Goal: Information Seeking & Learning: Learn about a topic

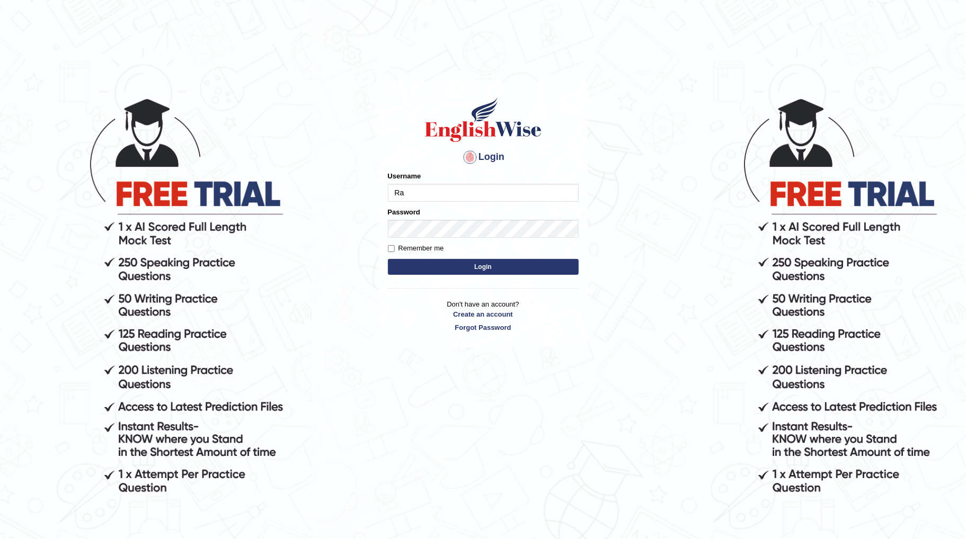
type input "Ralph2025"
click at [493, 267] on button "Login" at bounding box center [483, 267] width 191 height 16
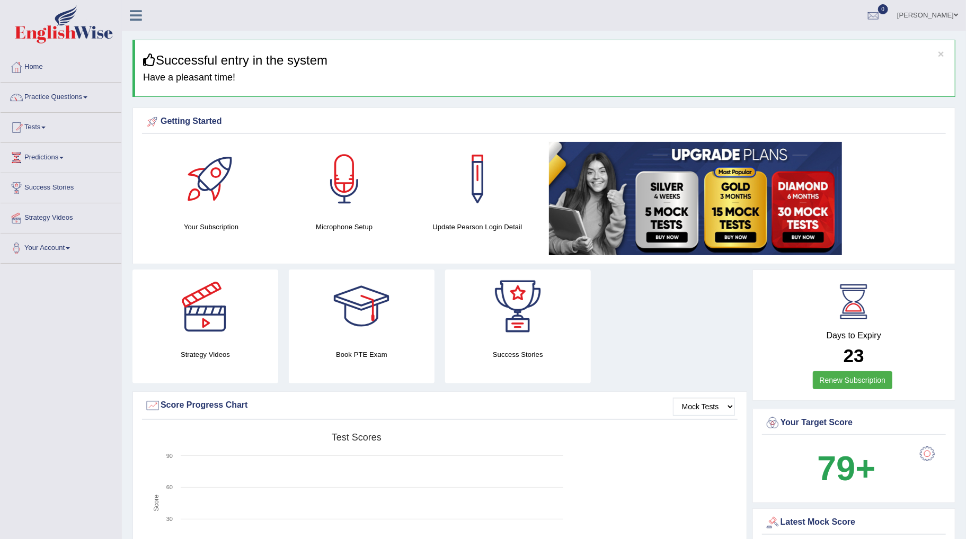
click at [85, 101] on link "Practice Questions" at bounding box center [61, 96] width 121 height 26
click at [86, 99] on link "Practice Questions" at bounding box center [61, 96] width 121 height 26
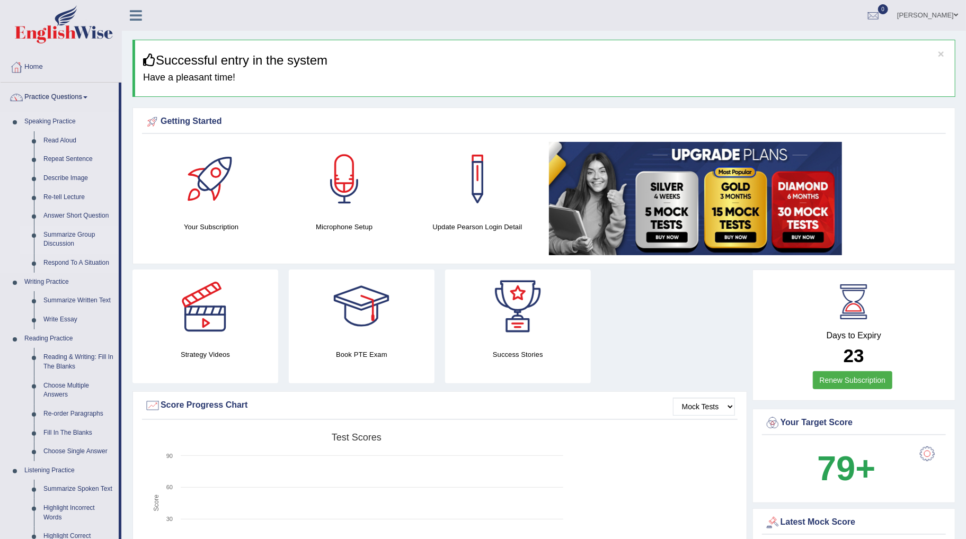
click at [61, 239] on link "Summarize Group Discussion" at bounding box center [79, 240] width 80 height 28
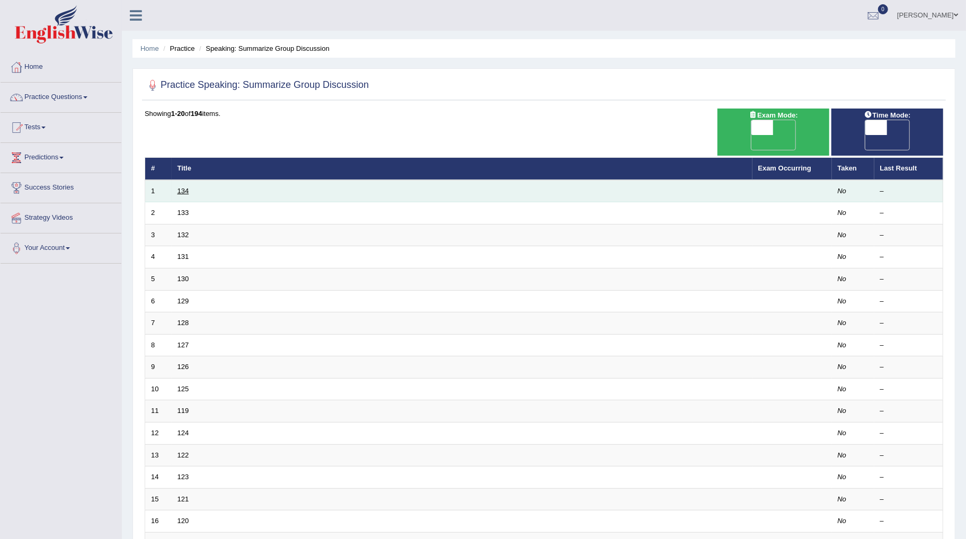
click at [178, 187] on link "134" at bounding box center [184, 191] width 12 height 8
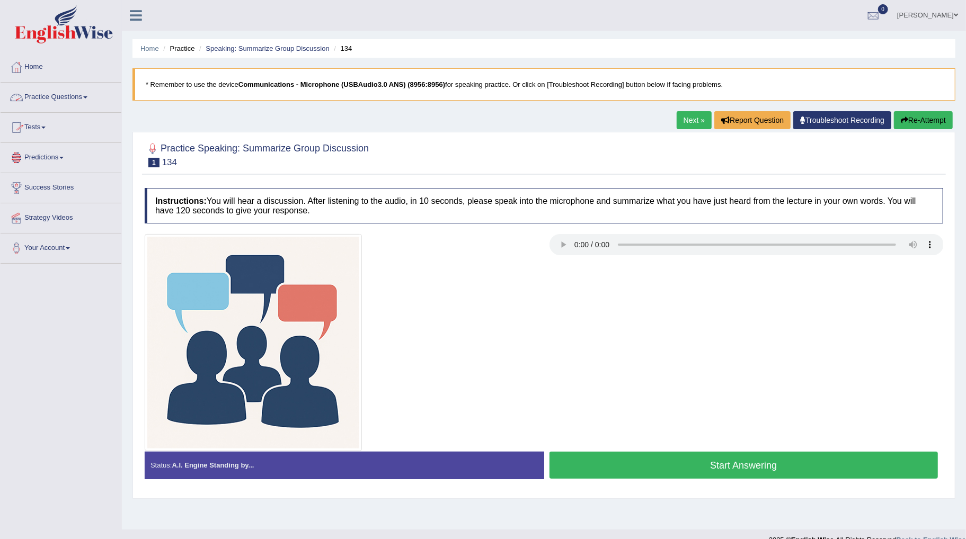
click at [90, 93] on link "Practice Questions" at bounding box center [61, 96] width 121 height 26
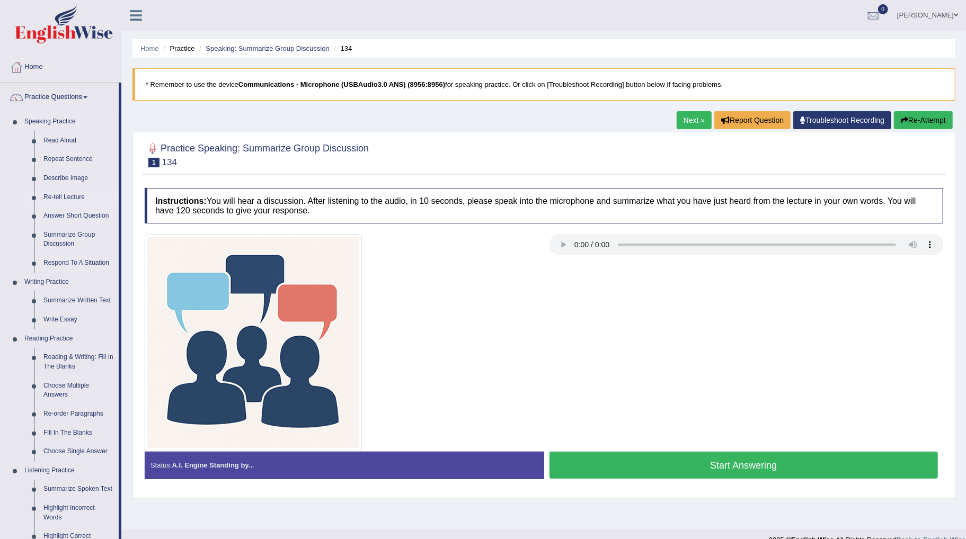
click at [59, 197] on link "Re-tell Lecture" at bounding box center [79, 197] width 80 height 19
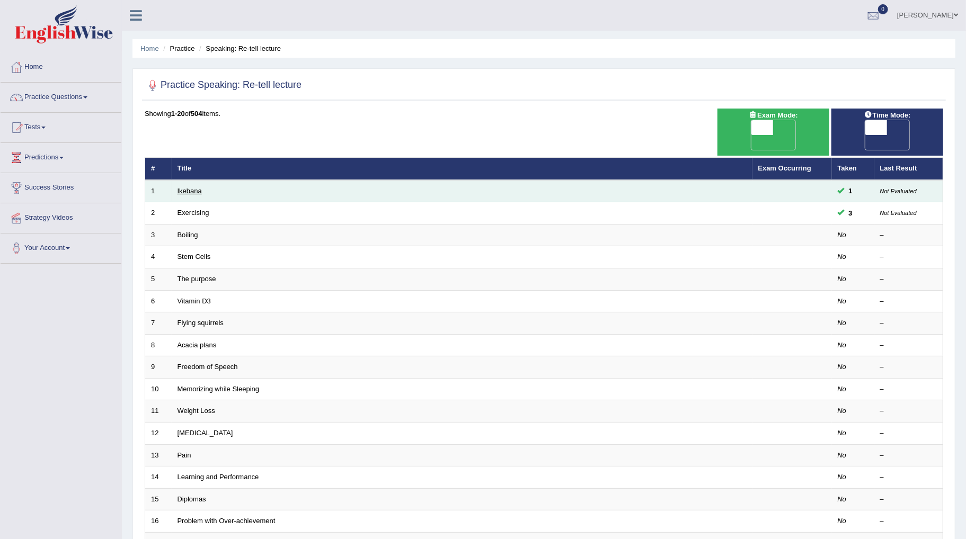
click at [186, 187] on link "Ikebana" at bounding box center [190, 191] width 24 height 8
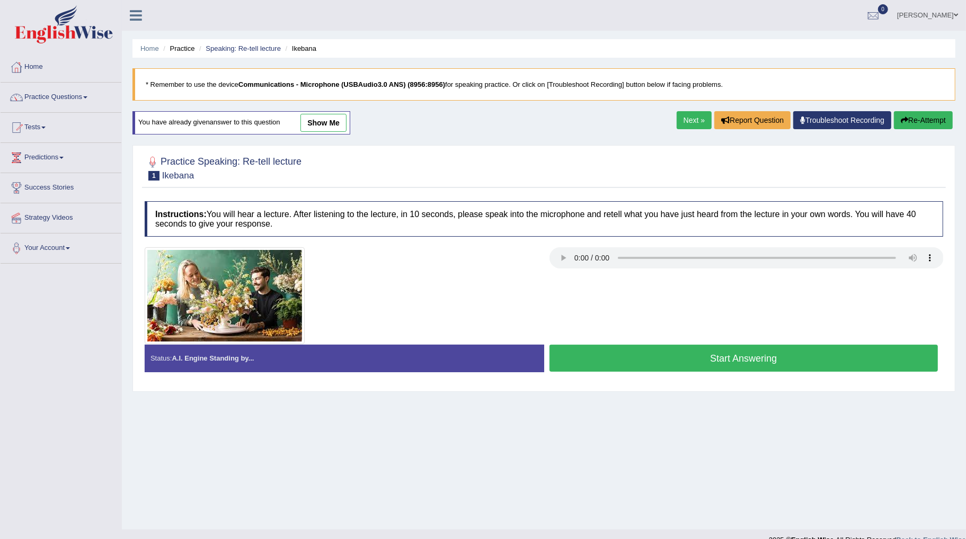
drag, startPoint x: 471, startPoint y: 15, endPoint x: 512, endPoint y: 16, distance: 41.9
click at [483, 16] on ul "[PERSON_NAME] Toggle navigation Username: Ralph2025 Access Type: Online Subscri…" at bounding box center [670, 15] width 591 height 30
drag, startPoint x: 664, startPoint y: 322, endPoint x: 659, endPoint y: 380, distance: 59.1
click at [659, 380] on div "Instructions: You will hear a lecture. After listening to the lecture, in 10 se…" at bounding box center [544, 291] width 804 height 190
click at [659, 362] on button "Start Answering" at bounding box center [743, 358] width 389 height 27
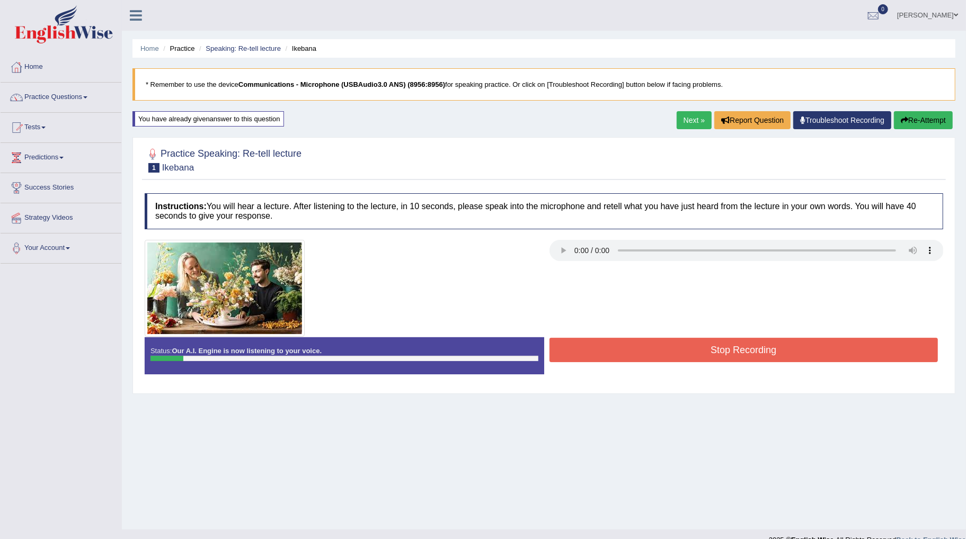
click at [662, 361] on button "Stop Recording" at bounding box center [743, 350] width 389 height 24
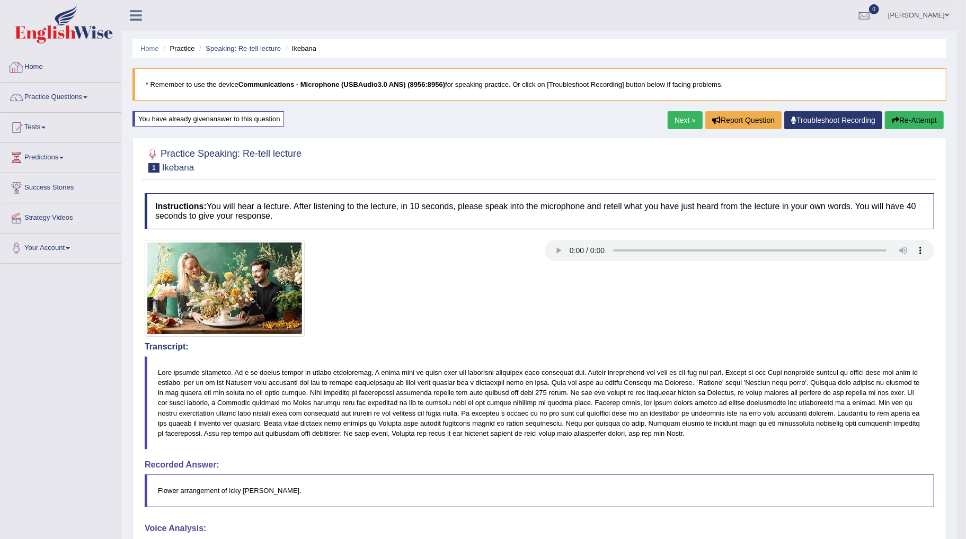
click at [72, 99] on link "Practice Questions" at bounding box center [61, 96] width 121 height 26
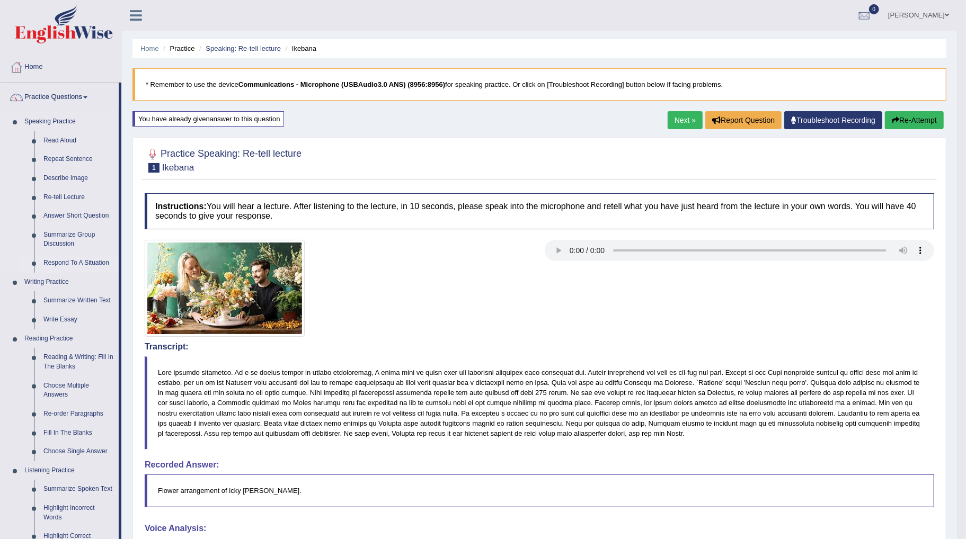
click at [75, 261] on link "Respond To A Situation" at bounding box center [79, 263] width 80 height 19
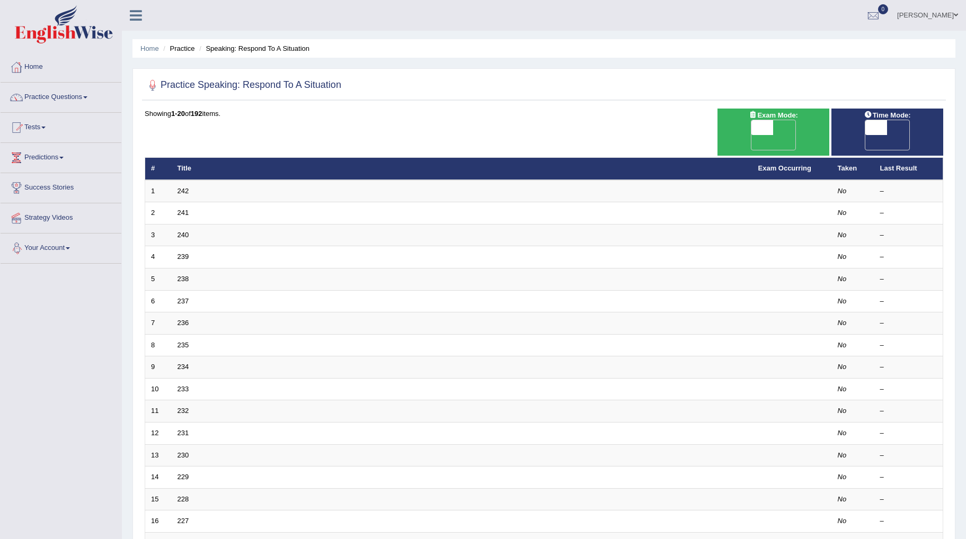
click at [184, 187] on link "242" at bounding box center [184, 191] width 12 height 8
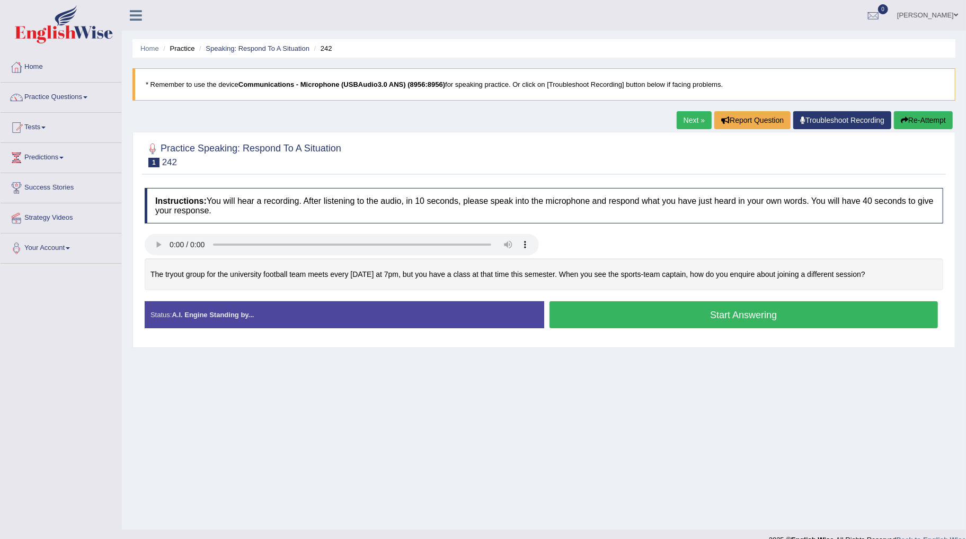
click at [711, 318] on button "Start Answering" at bounding box center [743, 315] width 389 height 27
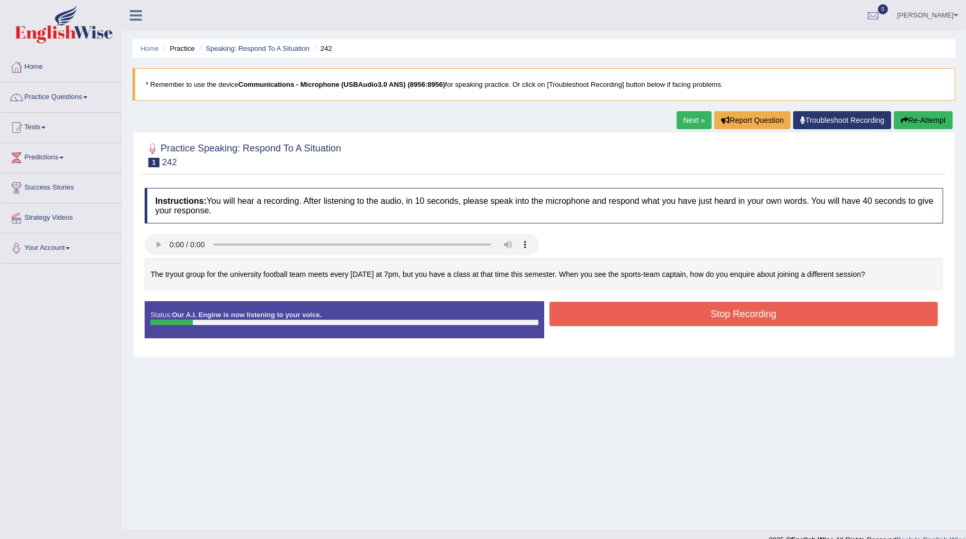
click at [706, 318] on button "Stop Recording" at bounding box center [743, 314] width 389 height 24
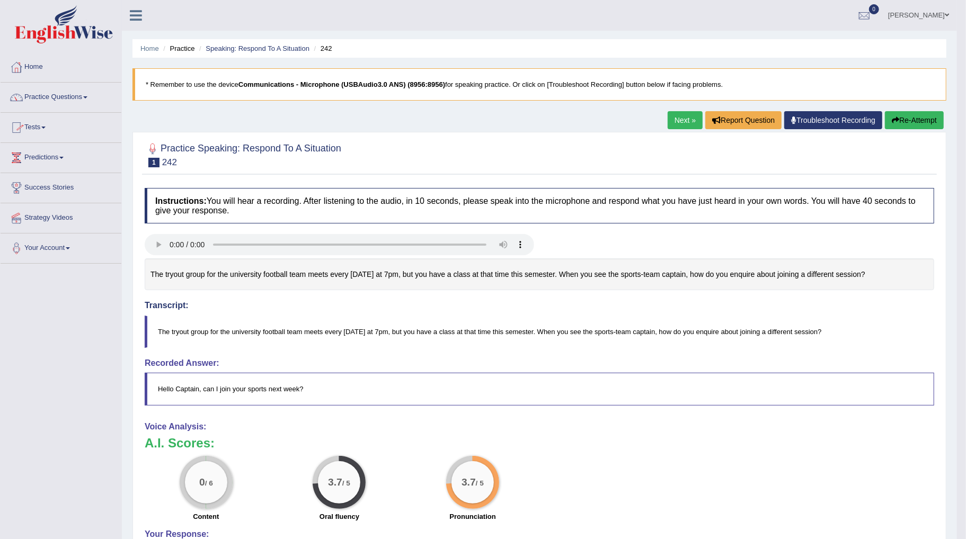
click at [73, 99] on link "Practice Questions" at bounding box center [61, 96] width 121 height 26
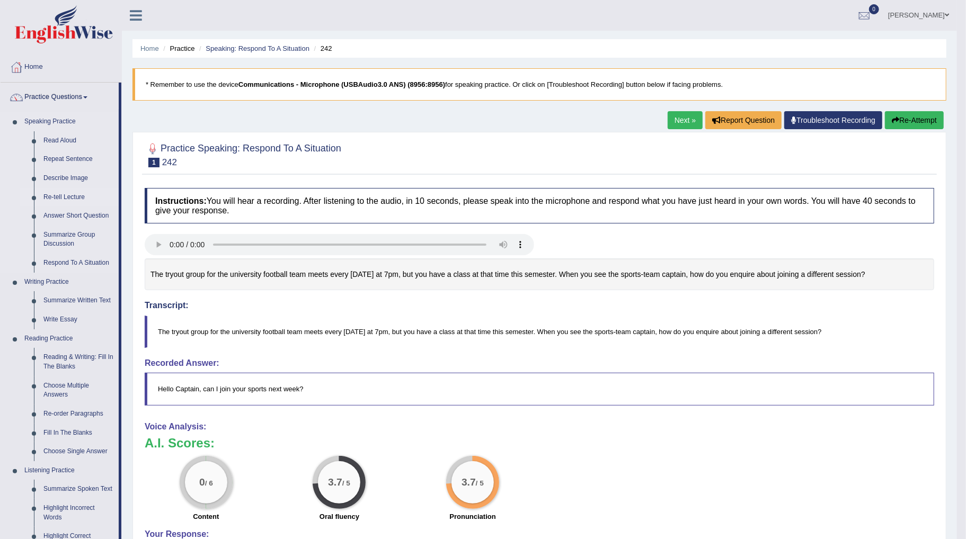
click at [68, 199] on link "Re-tell Lecture" at bounding box center [79, 197] width 80 height 19
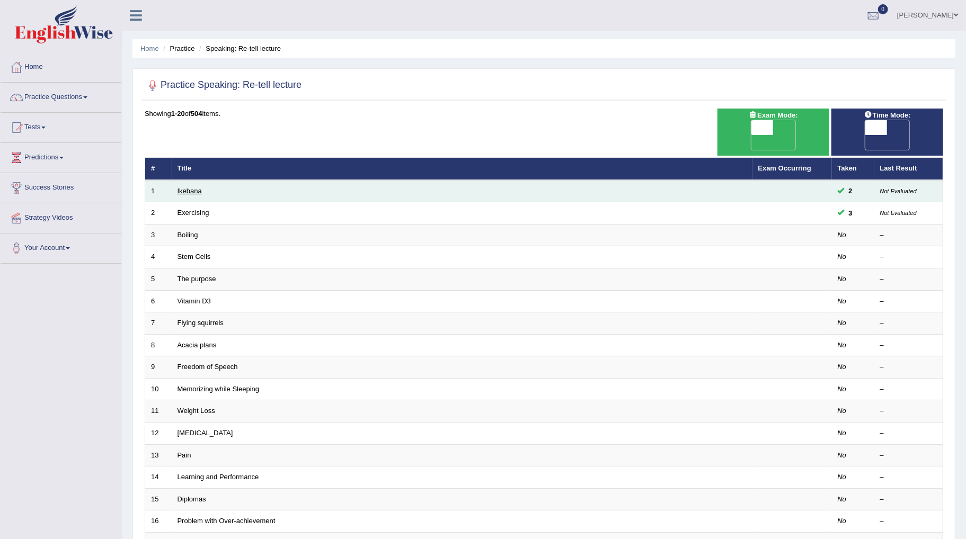
click at [192, 187] on link "Ikebana" at bounding box center [190, 191] width 24 height 8
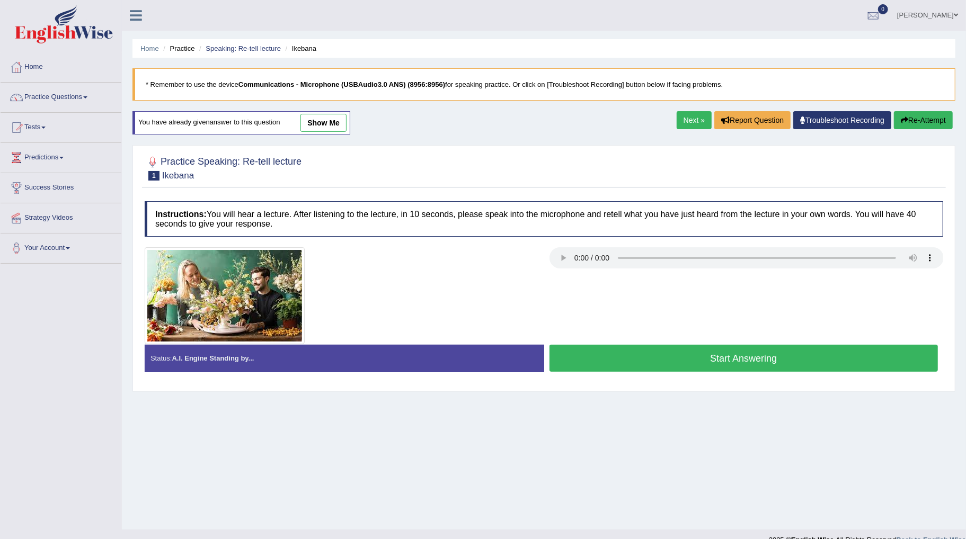
click at [83, 99] on link "Practice Questions" at bounding box center [61, 96] width 121 height 26
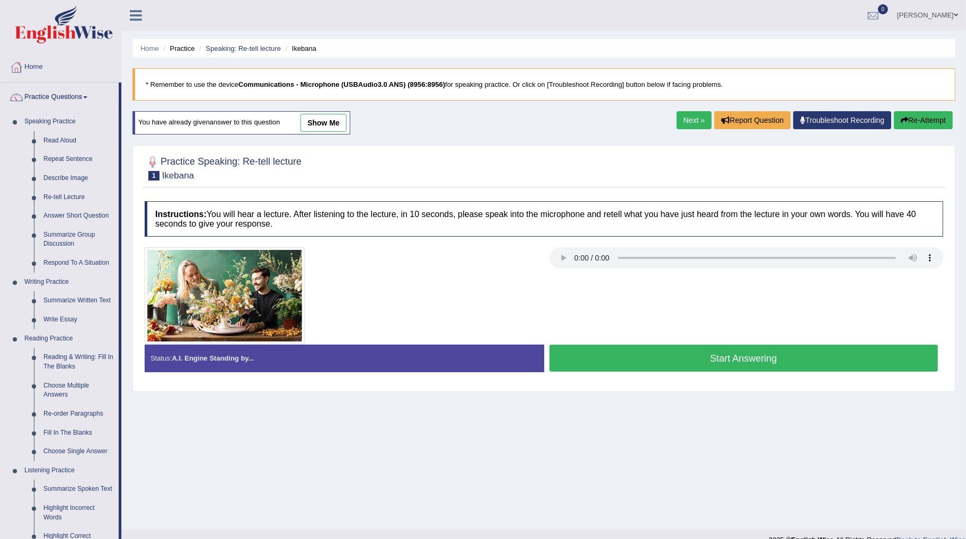
click at [594, 294] on div at bounding box center [543, 295] width 809 height 97
click at [51, 492] on link "Summarize Spoken Text" at bounding box center [79, 489] width 80 height 19
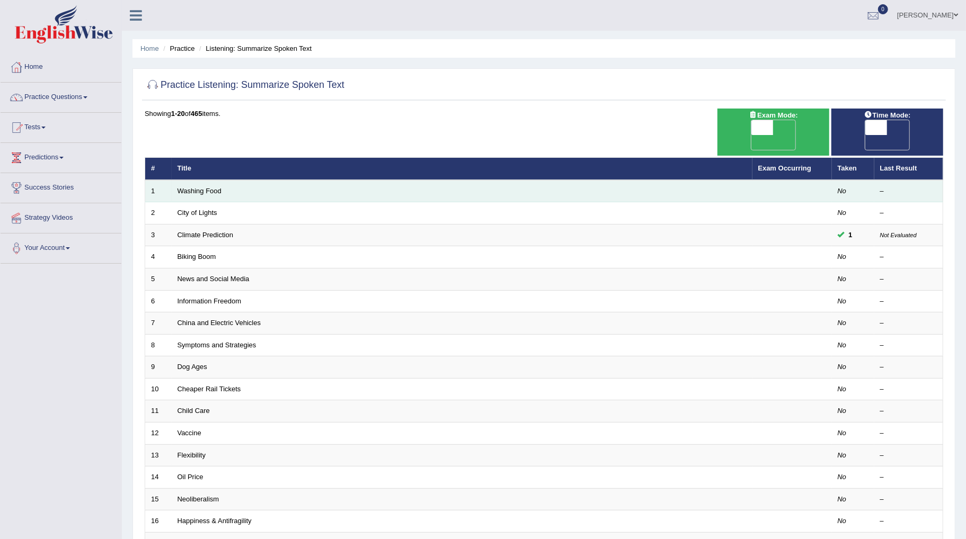
click at [198, 180] on td "Washing Food" at bounding box center [462, 191] width 581 height 22
click at [203, 187] on link "Washing Food" at bounding box center [200, 191] width 44 height 8
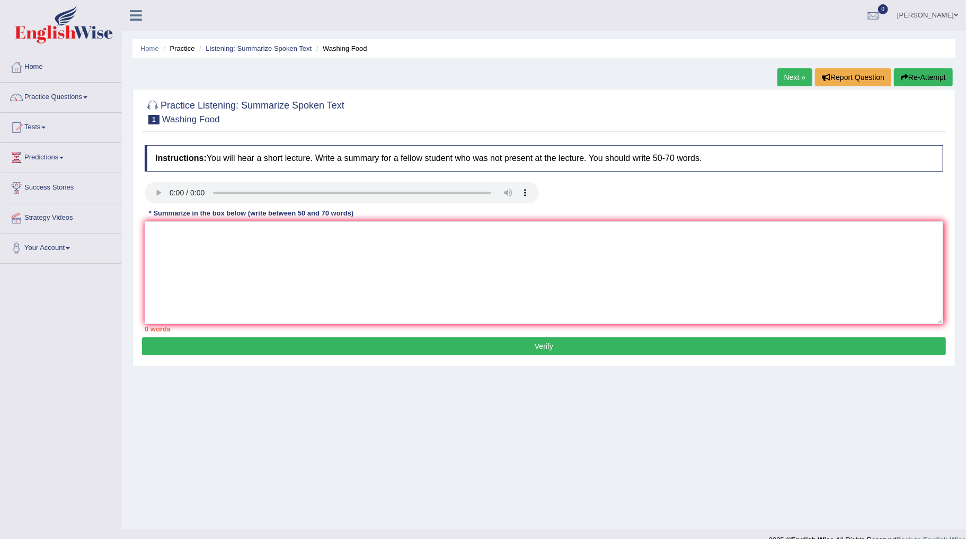
click at [155, 203] on audio at bounding box center [342, 192] width 394 height 21
click at [75, 96] on link "Practice Questions" at bounding box center [61, 96] width 121 height 26
click at [83, 101] on link "Practice Questions" at bounding box center [61, 96] width 121 height 26
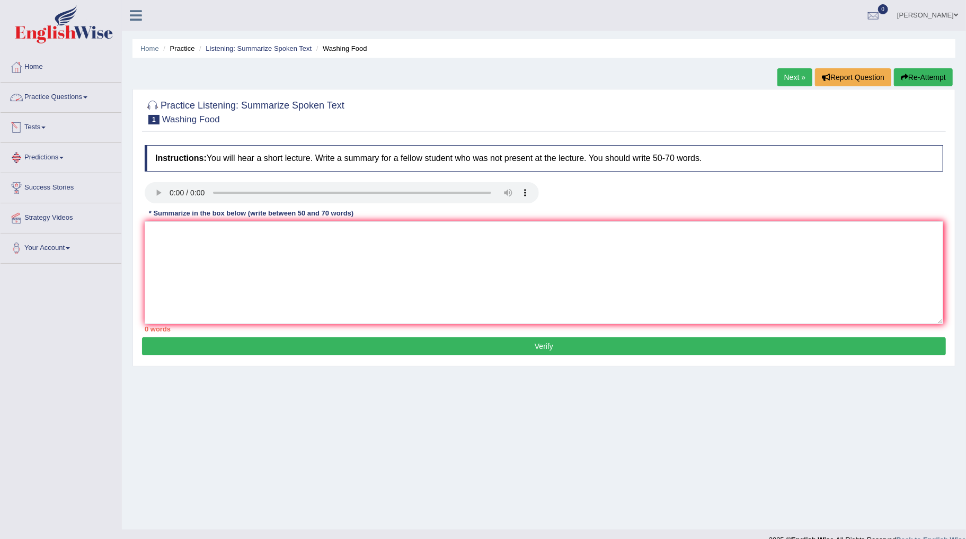
click at [83, 101] on link "Practice Questions" at bounding box center [61, 96] width 121 height 26
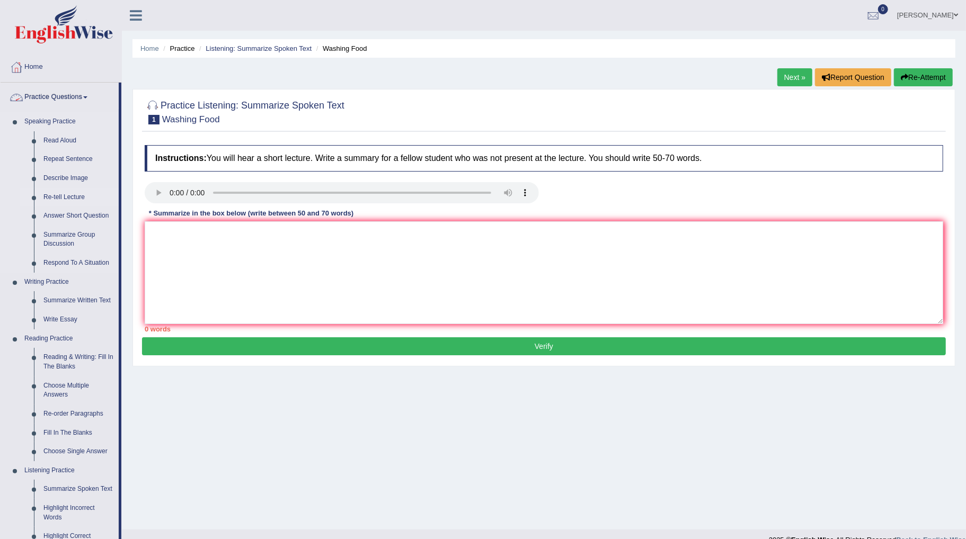
click at [64, 193] on link "Re-tell Lecture" at bounding box center [79, 197] width 80 height 19
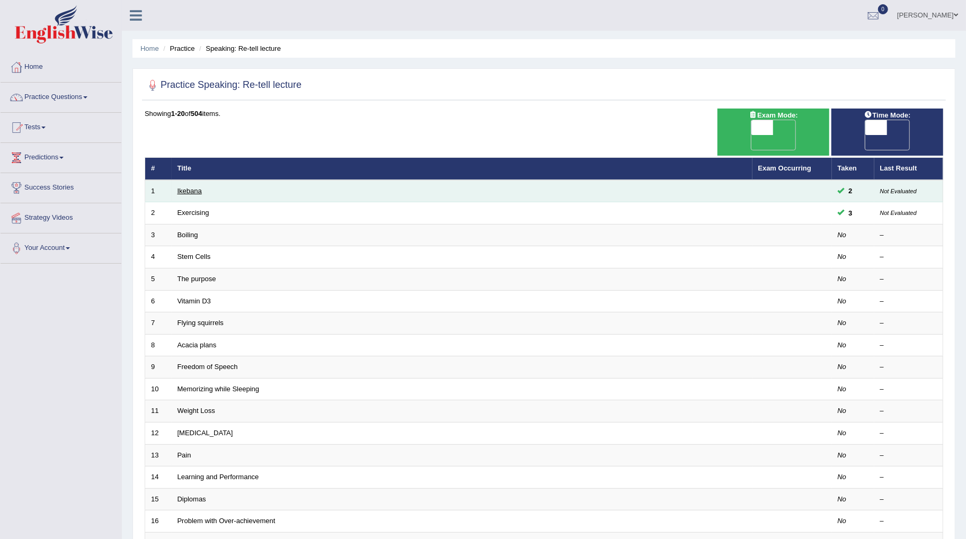
click at [194, 187] on link "Ikebana" at bounding box center [190, 191] width 24 height 8
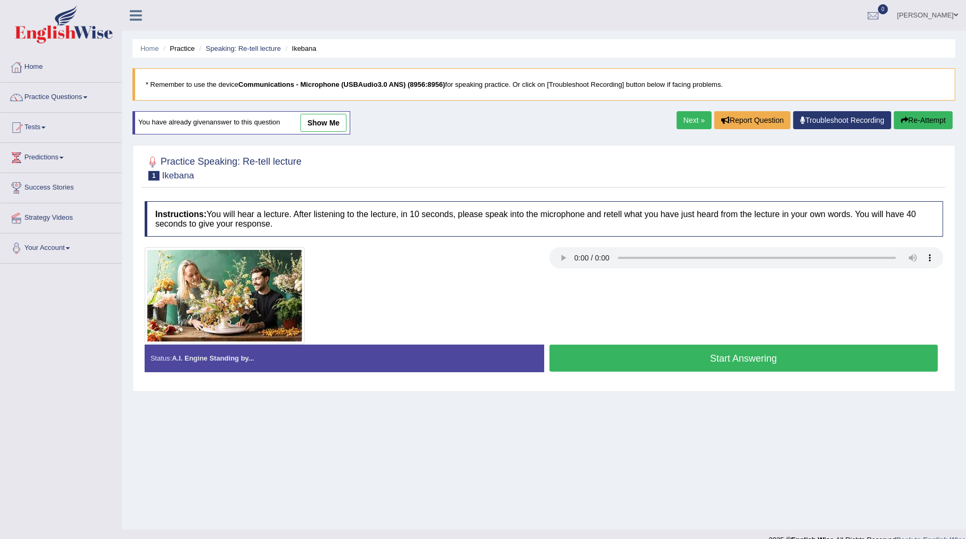
click at [691, 115] on link "Next »" at bounding box center [694, 120] width 35 height 18
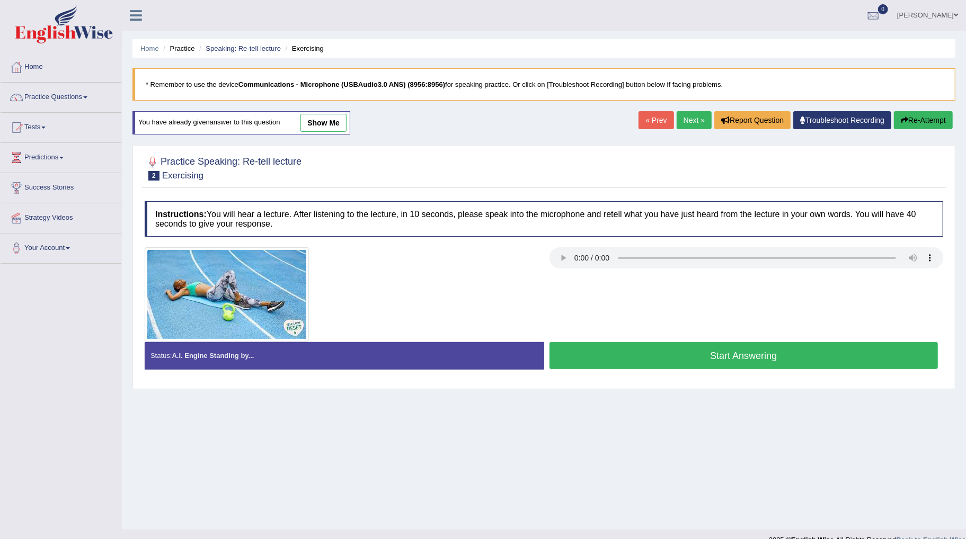
click at [682, 120] on link "Next »" at bounding box center [694, 120] width 35 height 18
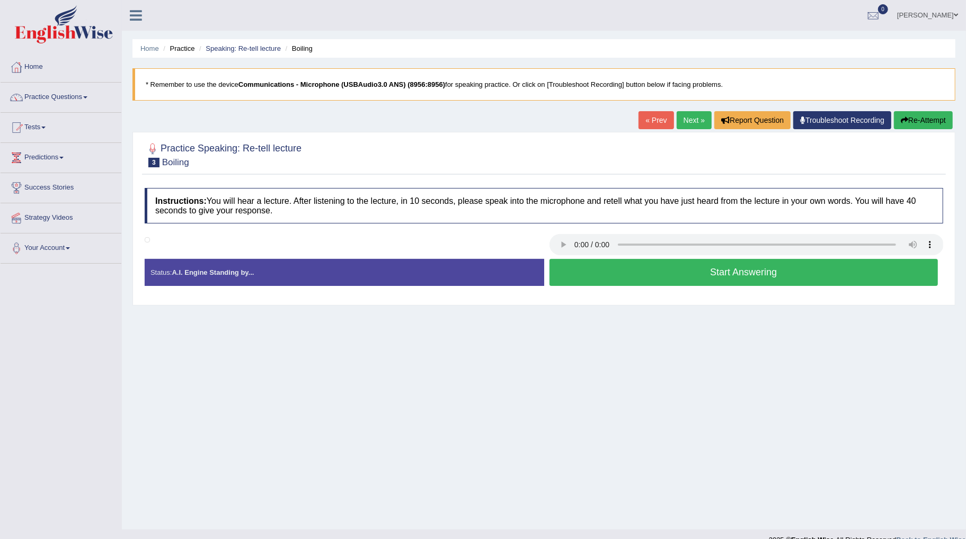
click at [675, 281] on button "Start Answering" at bounding box center [743, 272] width 389 height 27
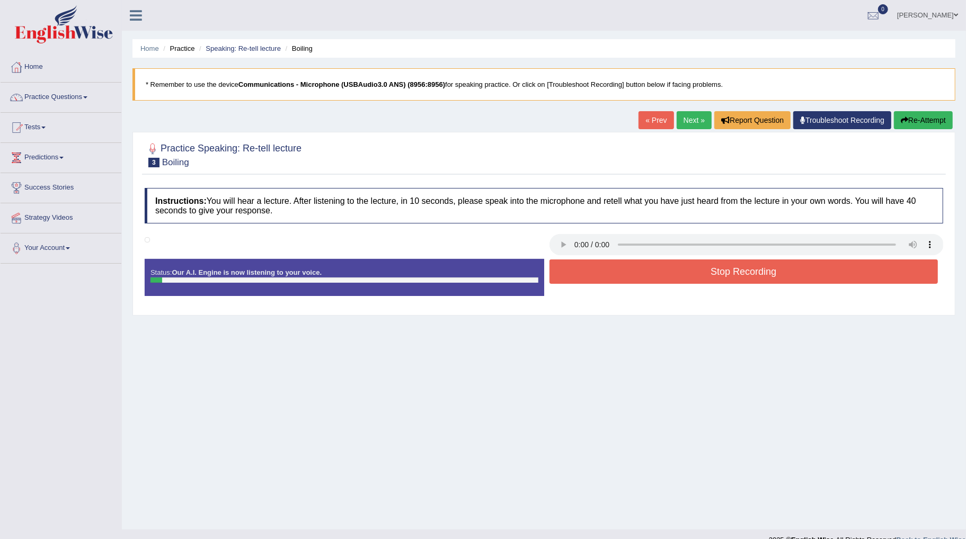
click at [708, 270] on button "Stop Recording" at bounding box center [743, 272] width 389 height 24
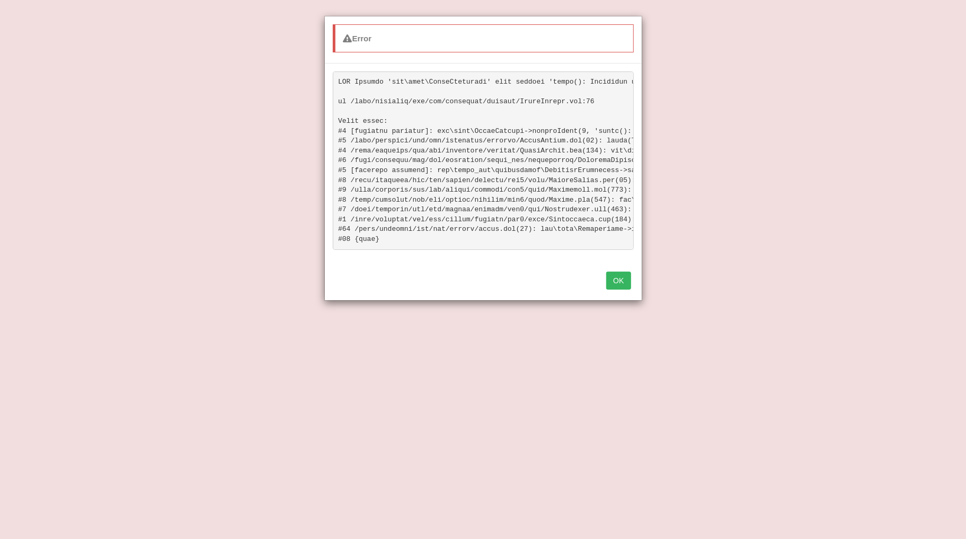
click at [613, 289] on button "OK" at bounding box center [618, 281] width 24 height 18
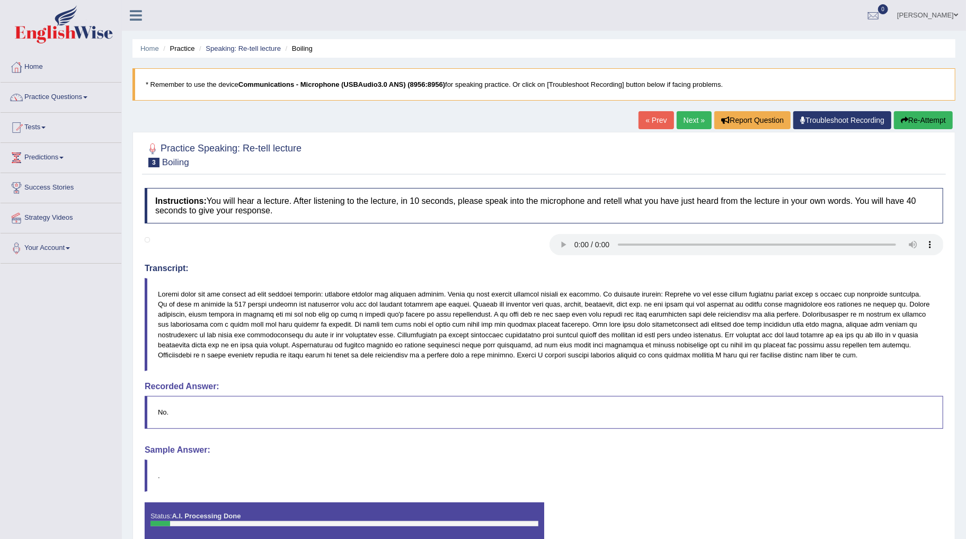
click at [915, 115] on button "Re-Attempt" at bounding box center [923, 120] width 59 height 18
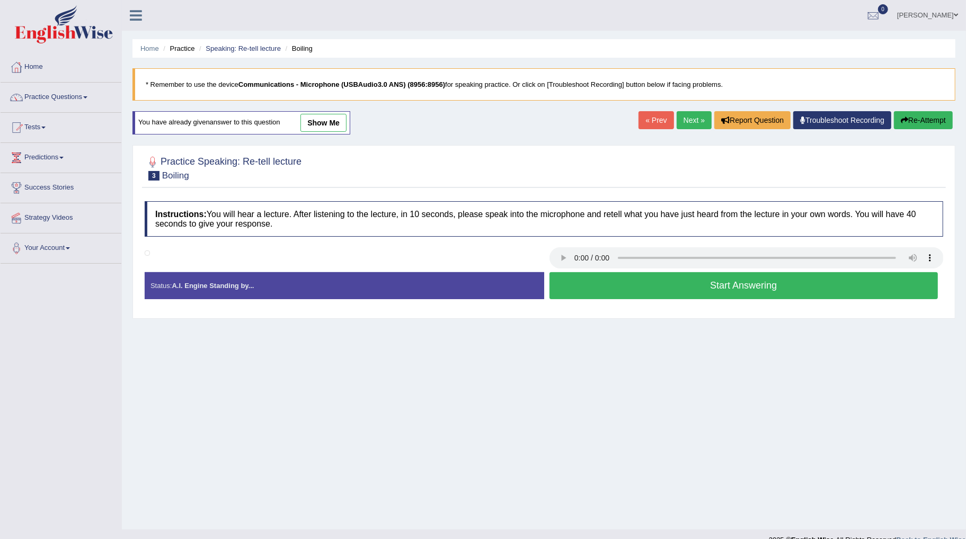
click at [698, 281] on button "Start Answering" at bounding box center [743, 285] width 389 height 27
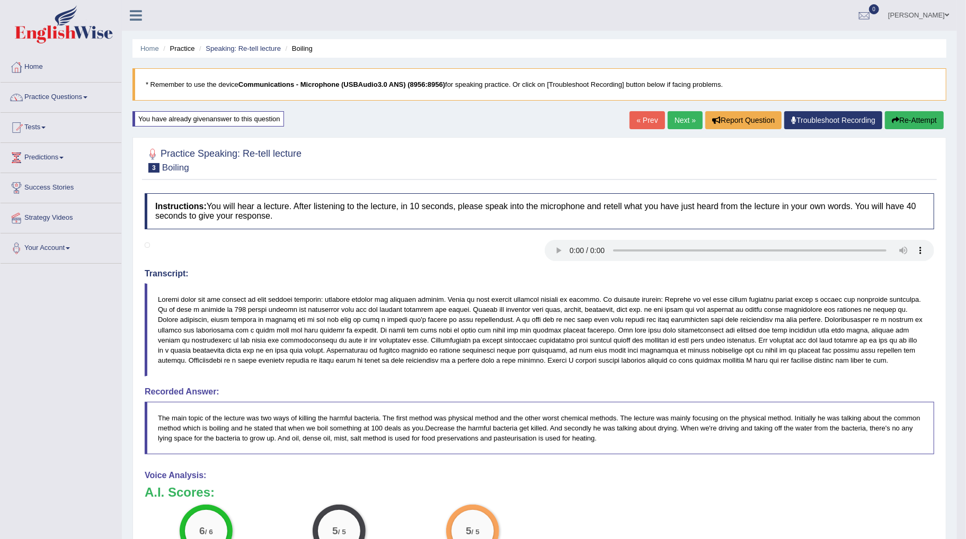
click at [686, 122] on link "Next »" at bounding box center [685, 120] width 35 height 18
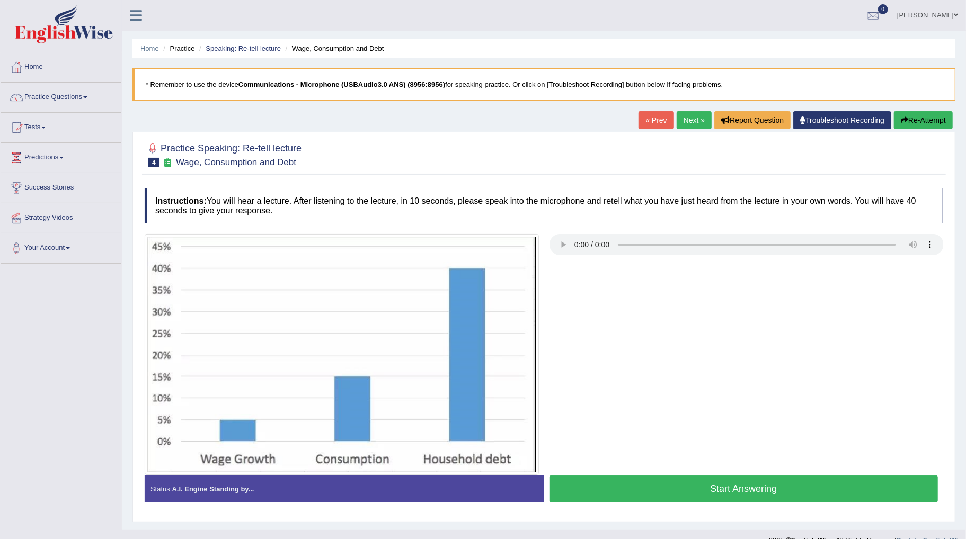
drag, startPoint x: 703, startPoint y: 232, endPoint x: 707, endPoint y: 236, distance: 5.6
click at [706, 234] on div "Instructions: You will hear a lecture. After listening to the lecture, in 10 se…" at bounding box center [544, 350] width 804 height 334
click at [723, 500] on button "Start Answering" at bounding box center [743, 489] width 389 height 27
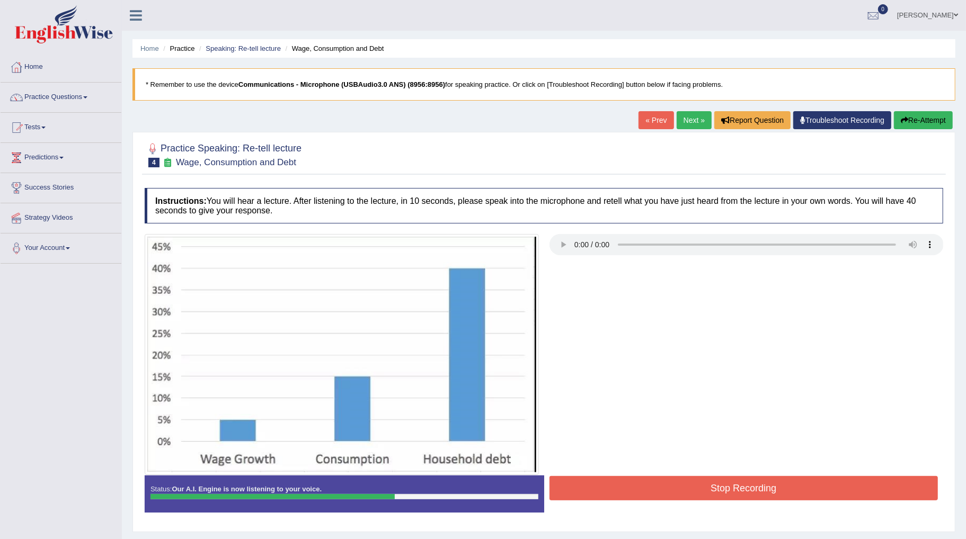
click at [832, 500] on button "Stop Recording" at bounding box center [743, 488] width 389 height 24
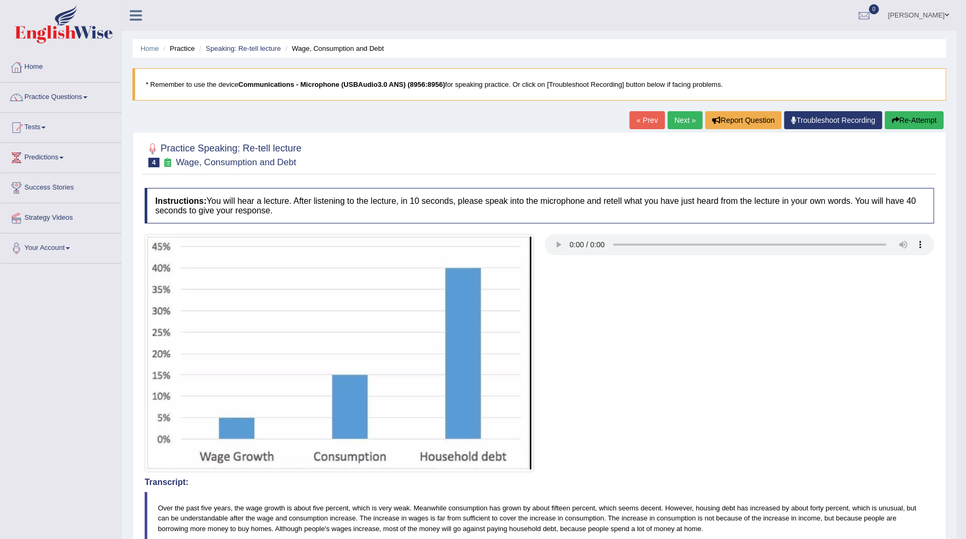
click at [918, 122] on button "Re-Attempt" at bounding box center [914, 120] width 59 height 18
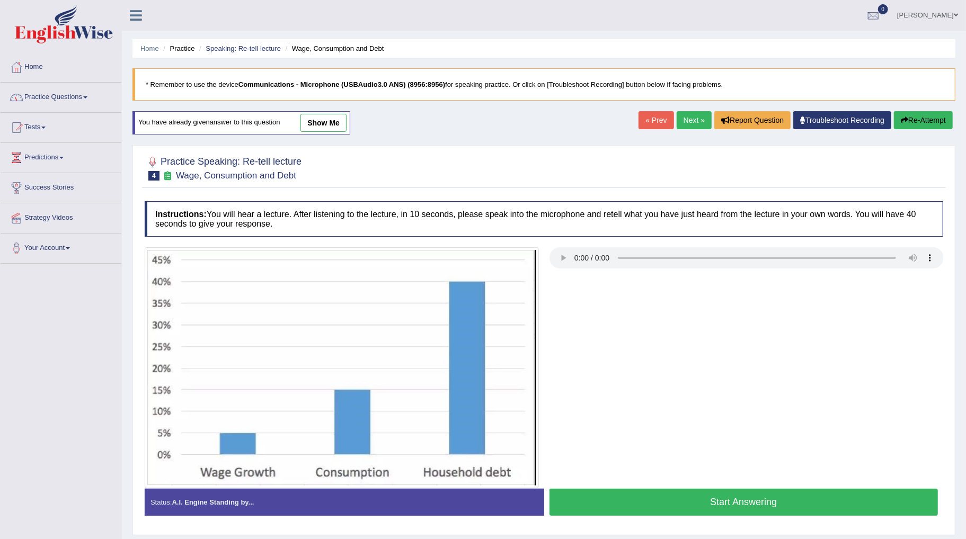
click at [70, 94] on link "Practice Questions" at bounding box center [61, 96] width 121 height 26
click at [70, 94] on link "Practice Questions" at bounding box center [60, 96] width 118 height 26
click at [71, 96] on link "Practice Questions" at bounding box center [61, 96] width 121 height 26
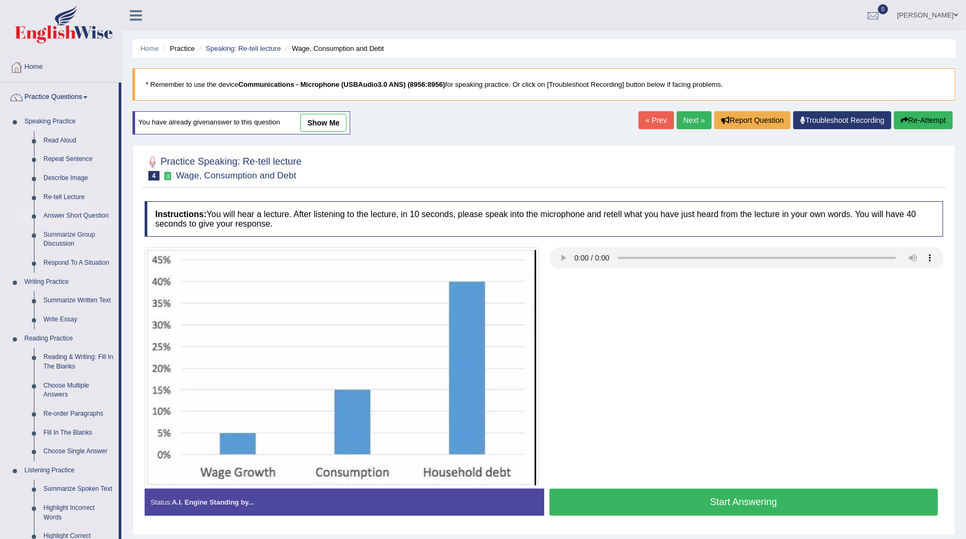
click at [95, 214] on link "Answer Short Question" at bounding box center [79, 216] width 80 height 19
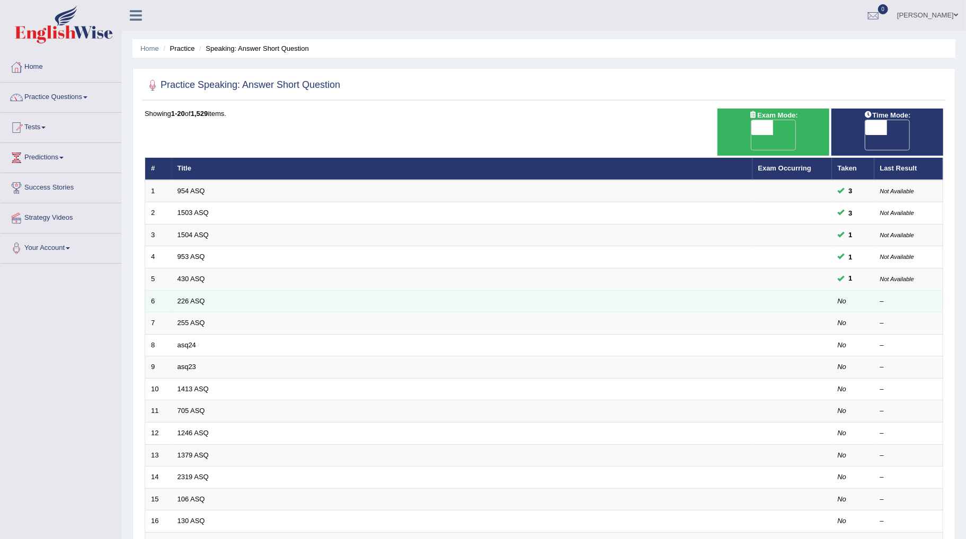
click at [205, 290] on td "226 ASQ" at bounding box center [462, 301] width 581 height 22
click at [191, 297] on link "226 ASQ" at bounding box center [192, 301] width 28 height 8
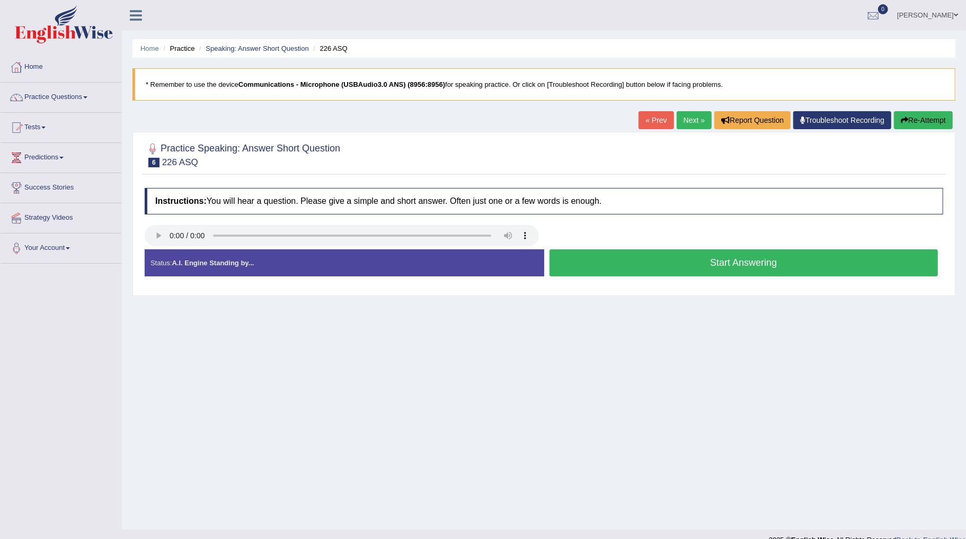
click at [261, 472] on div "Home Practice Speaking: Answer Short Question 226 ASQ * Remember to use the dev…" at bounding box center [544, 265] width 844 height 530
click at [689, 123] on link "Next »" at bounding box center [694, 120] width 35 height 18
click at [728, 263] on button "Start Answering" at bounding box center [743, 263] width 389 height 27
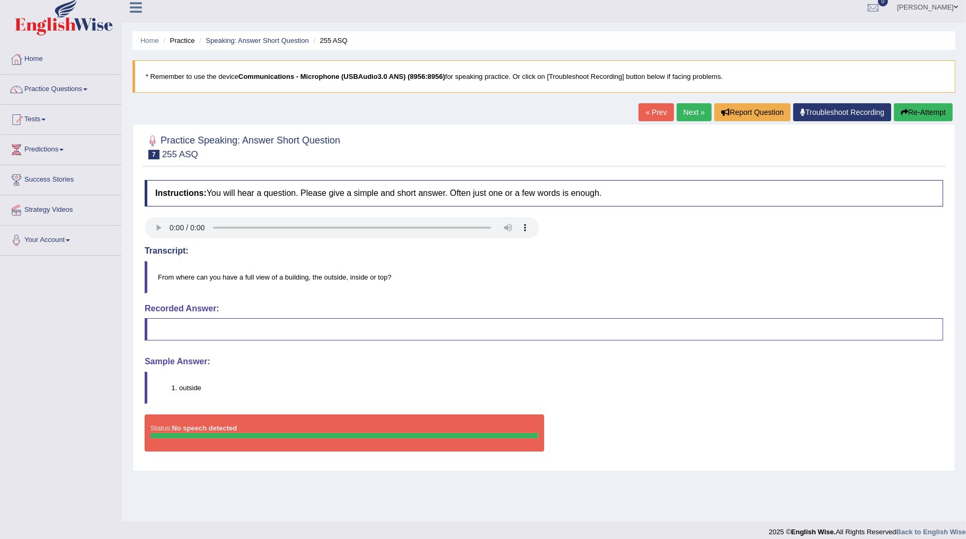
scroll to position [16, 0]
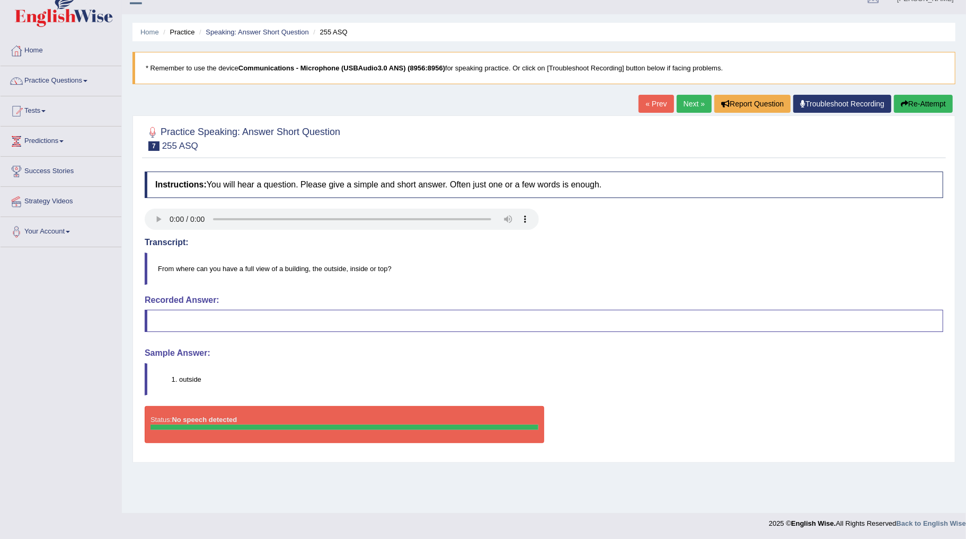
click at [690, 103] on link "Next »" at bounding box center [694, 104] width 35 height 18
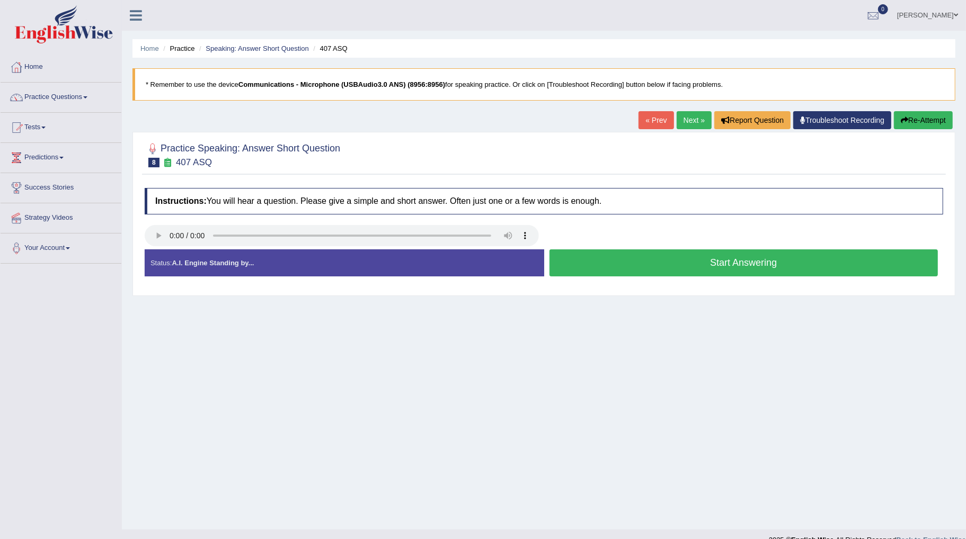
click at [654, 268] on button "Start Answering" at bounding box center [743, 263] width 389 height 27
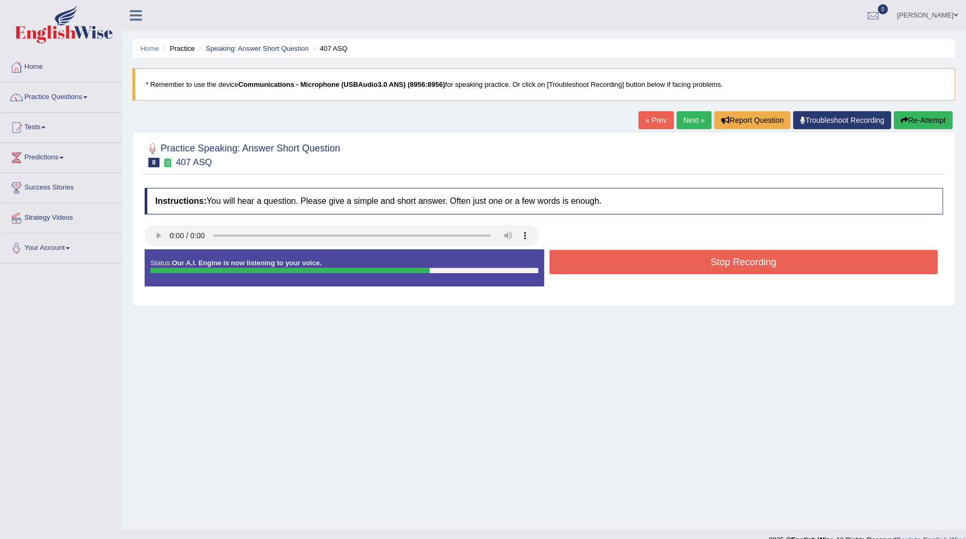
click at [654, 268] on button "Stop Recording" at bounding box center [743, 262] width 389 height 24
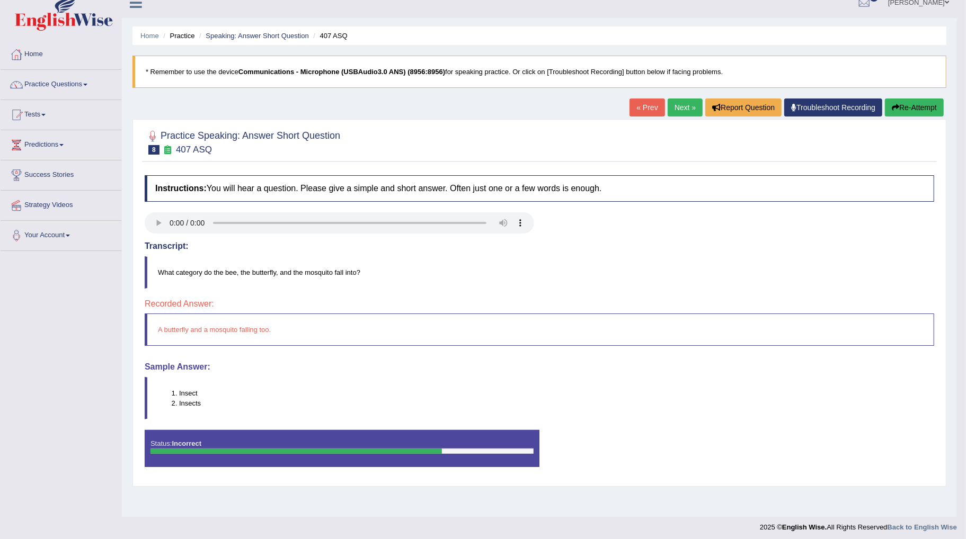
scroll to position [16, 0]
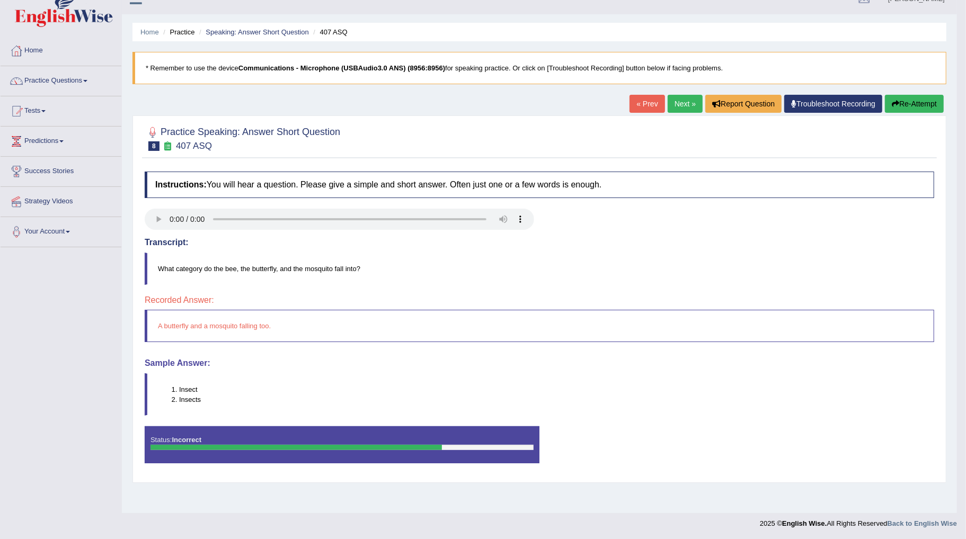
click at [689, 103] on link "Next »" at bounding box center [685, 104] width 35 height 18
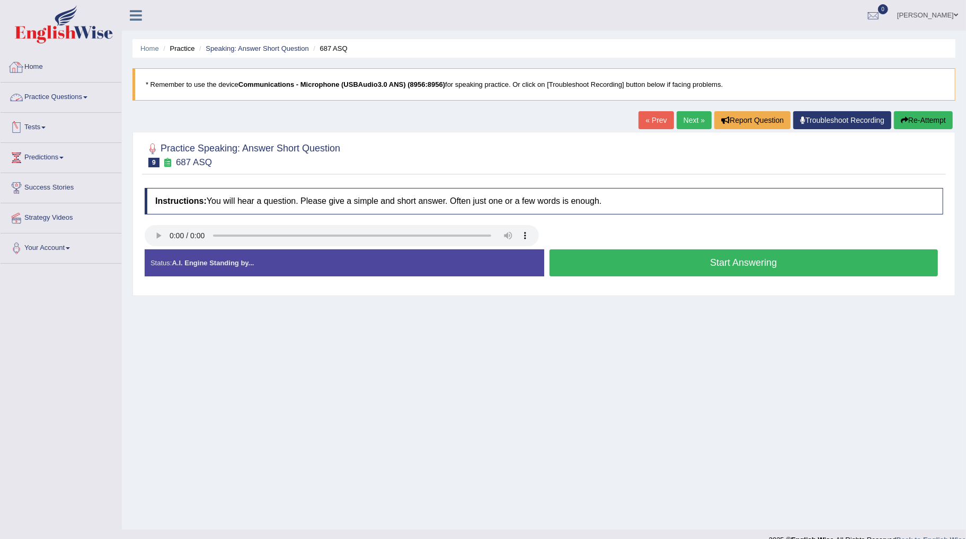
click at [78, 96] on link "Practice Questions" at bounding box center [61, 96] width 121 height 26
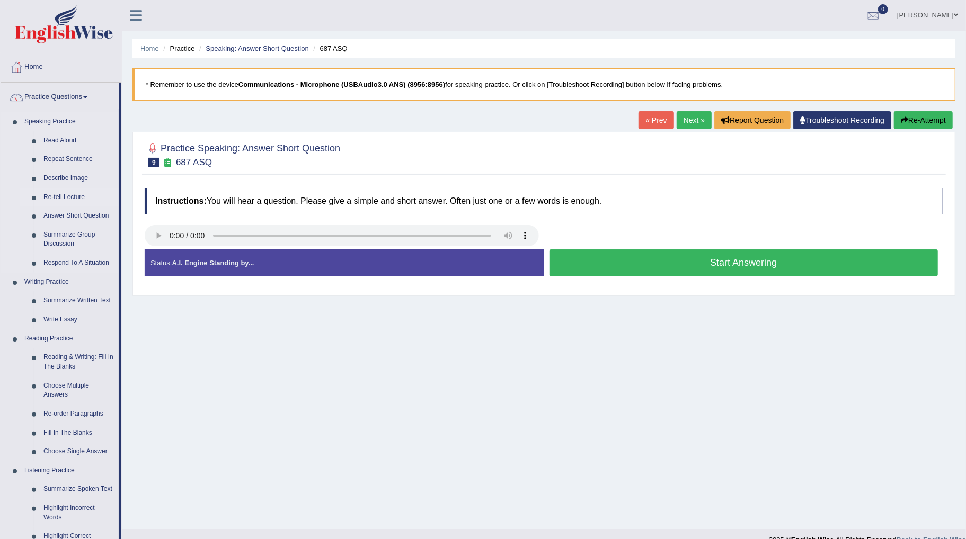
click at [65, 196] on link "Re-tell Lecture" at bounding box center [79, 197] width 80 height 19
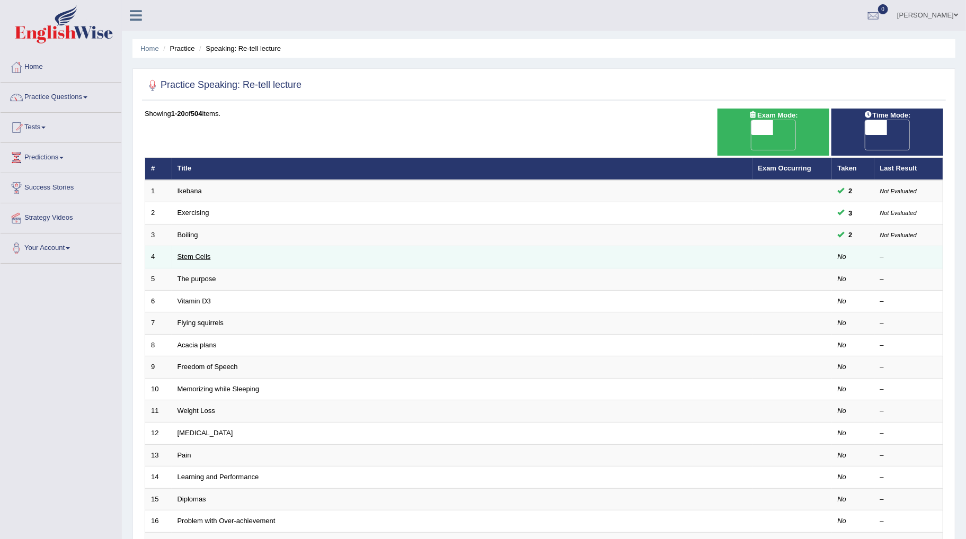
click at [200, 253] on link "Stem Cells" at bounding box center [194, 257] width 33 height 8
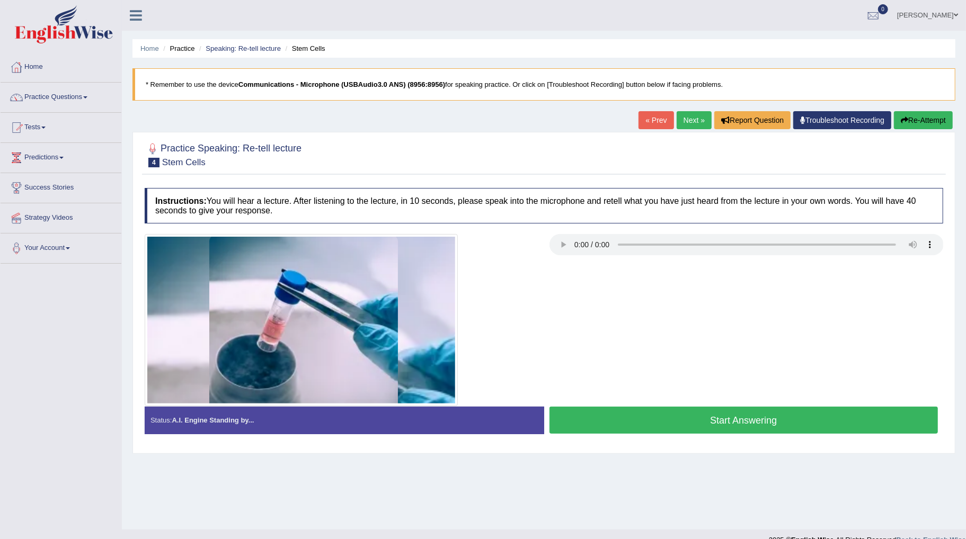
click at [704, 424] on button "Start Answering" at bounding box center [743, 420] width 389 height 27
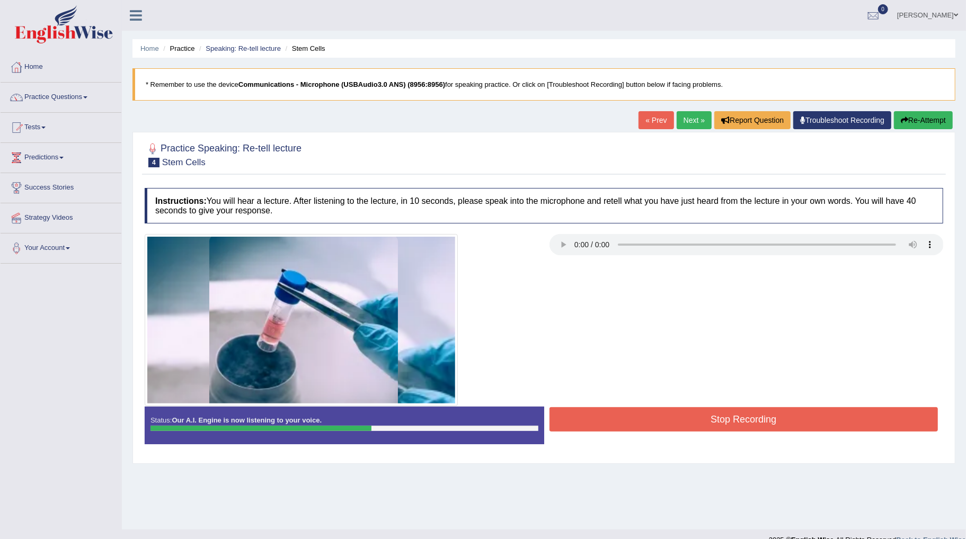
click at [687, 431] on button "Stop Recording" at bounding box center [743, 419] width 389 height 24
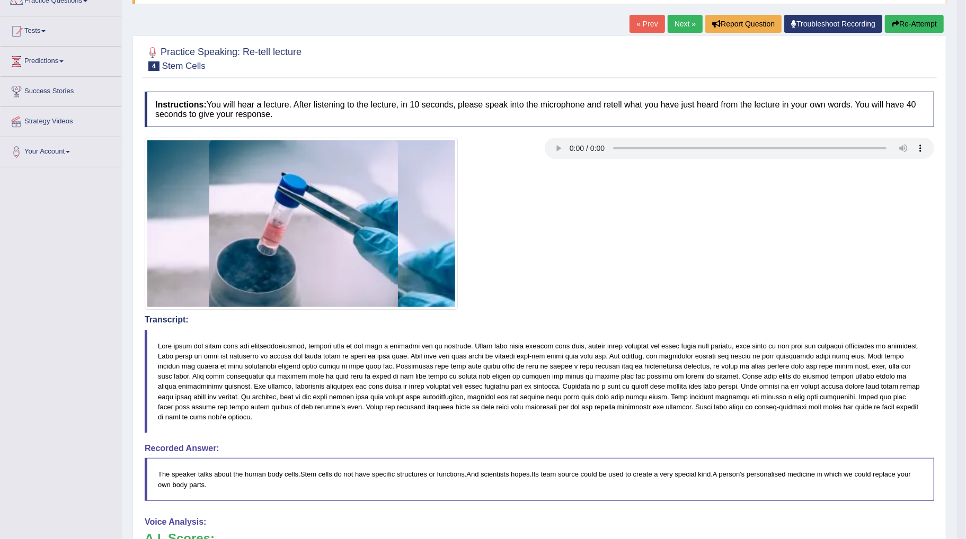
scroll to position [59, 0]
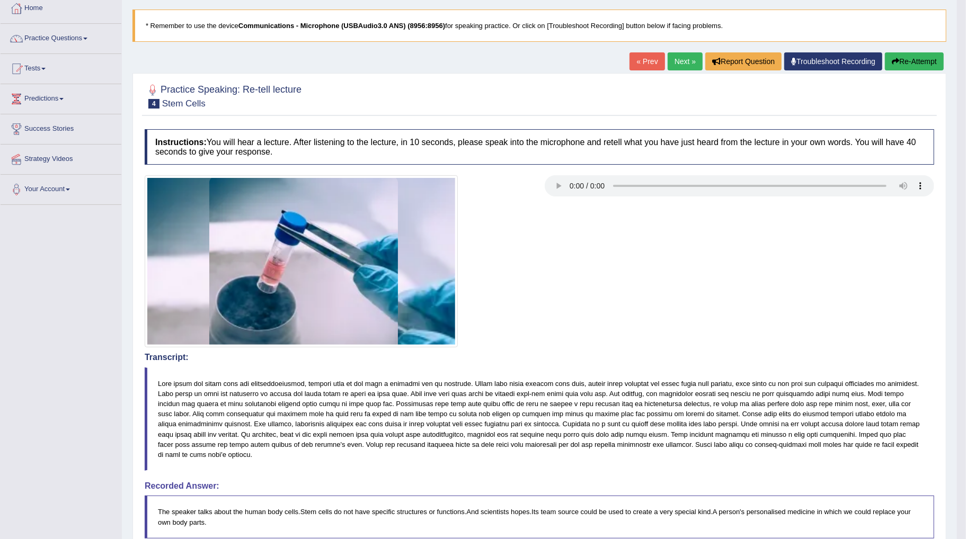
click at [912, 55] on button "Re-Attempt" at bounding box center [914, 61] width 59 height 18
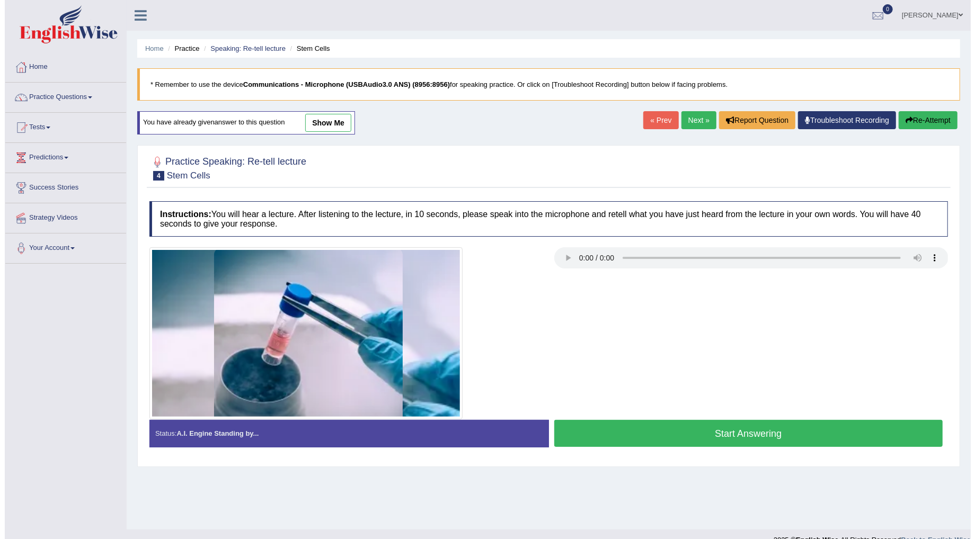
scroll to position [16, 0]
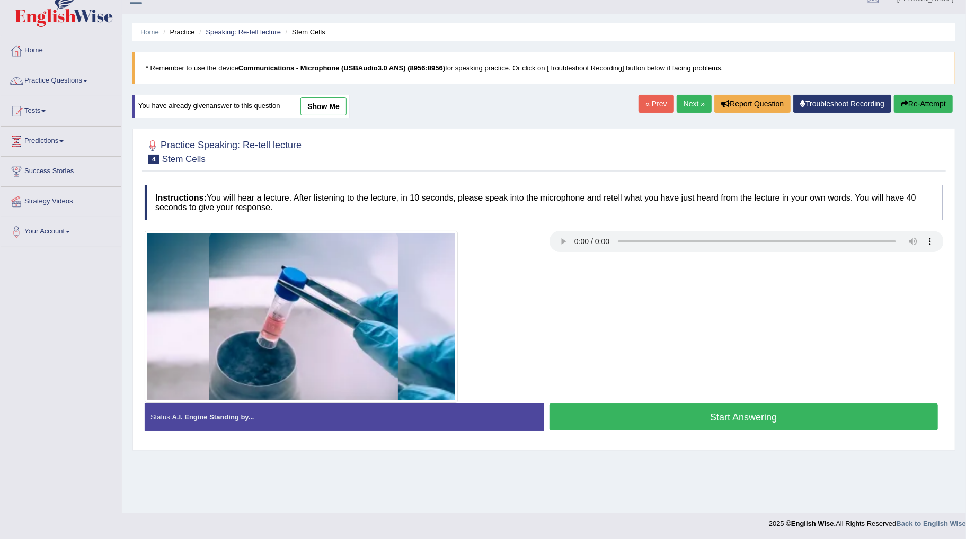
click at [746, 423] on button "Start Answering" at bounding box center [743, 417] width 389 height 27
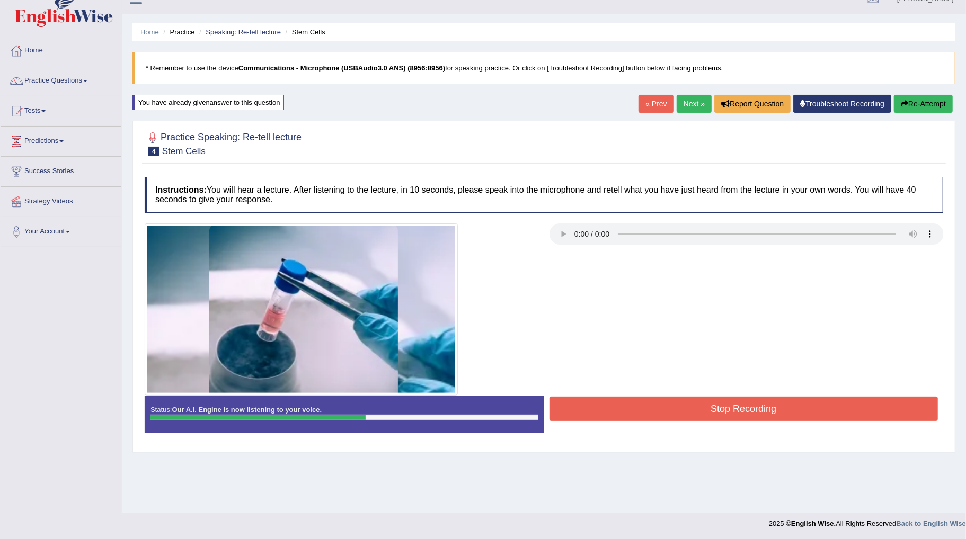
click at [746, 421] on button "Stop Recording" at bounding box center [743, 409] width 389 height 24
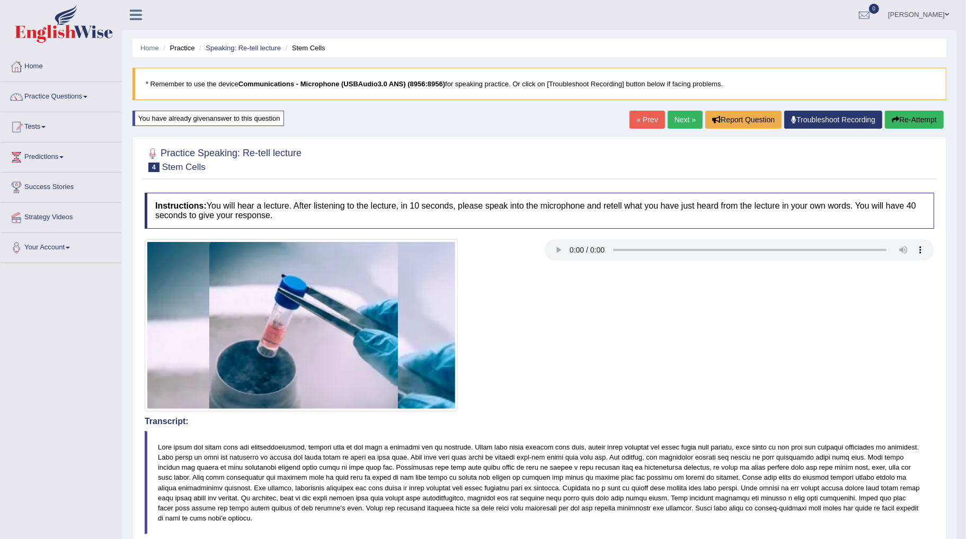
scroll to position [0, 0]
click at [680, 123] on link "Next »" at bounding box center [685, 120] width 35 height 18
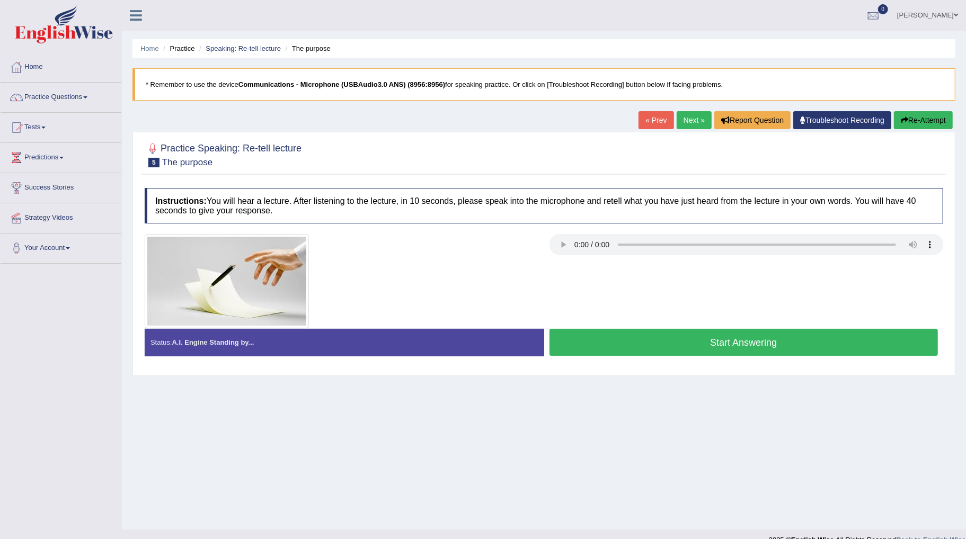
click at [676, 258] on div at bounding box center [746, 246] width 394 height 24
click at [726, 359] on div "Start Answering" at bounding box center [744, 344] width 400 height 30
click at [726, 355] on button "Start Answering" at bounding box center [743, 342] width 389 height 27
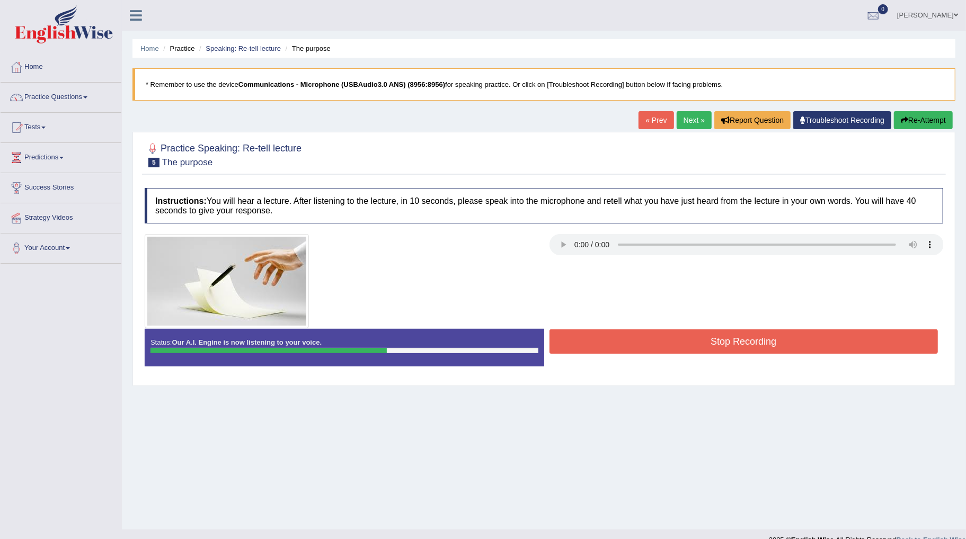
click at [714, 340] on button "Stop Recording" at bounding box center [743, 342] width 389 height 24
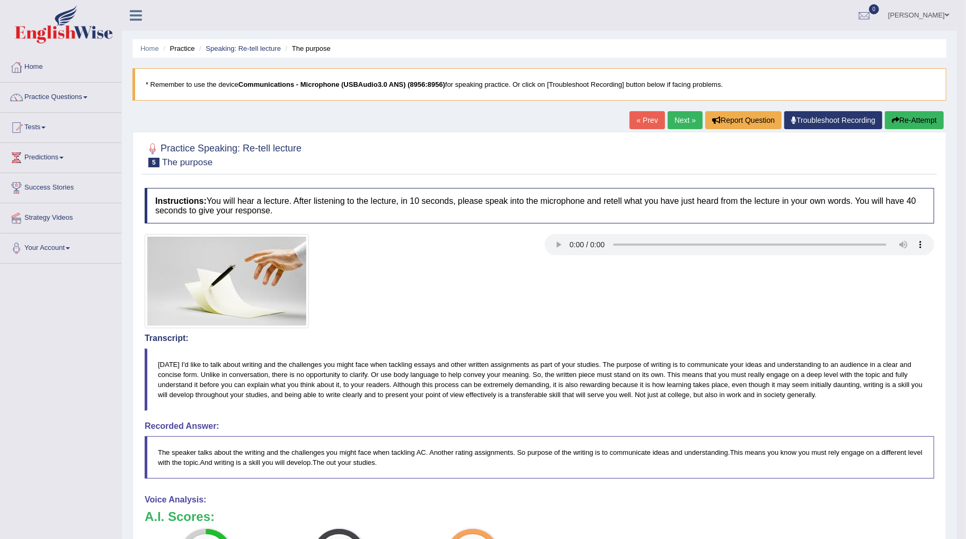
click at [688, 118] on link "Next »" at bounding box center [685, 120] width 35 height 18
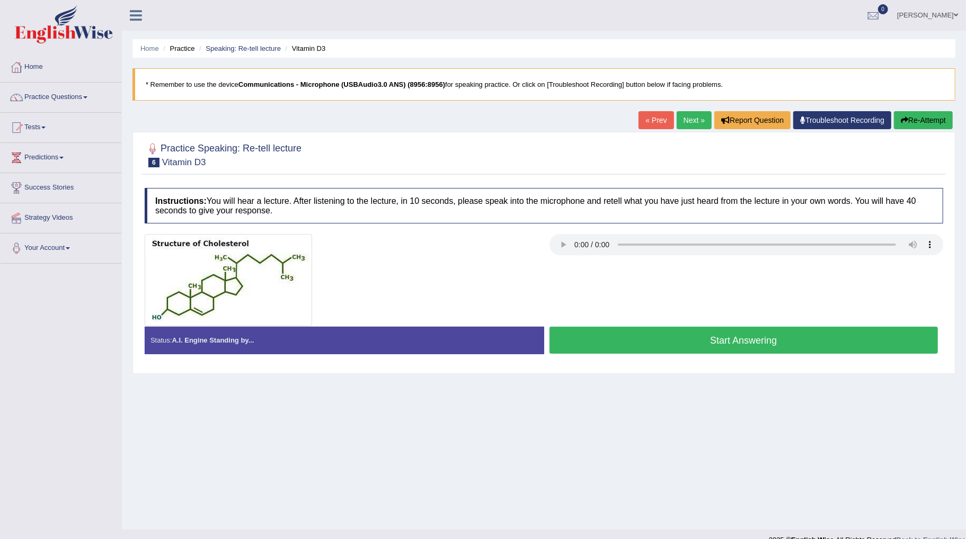
click at [664, 345] on button "Start Answering" at bounding box center [743, 340] width 389 height 27
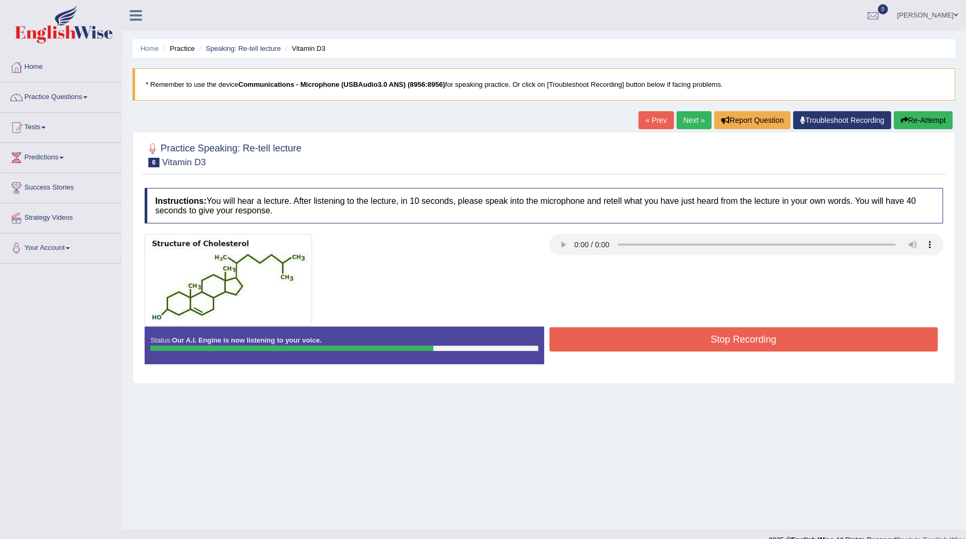
click at [721, 335] on button "Stop Recording" at bounding box center [743, 339] width 389 height 24
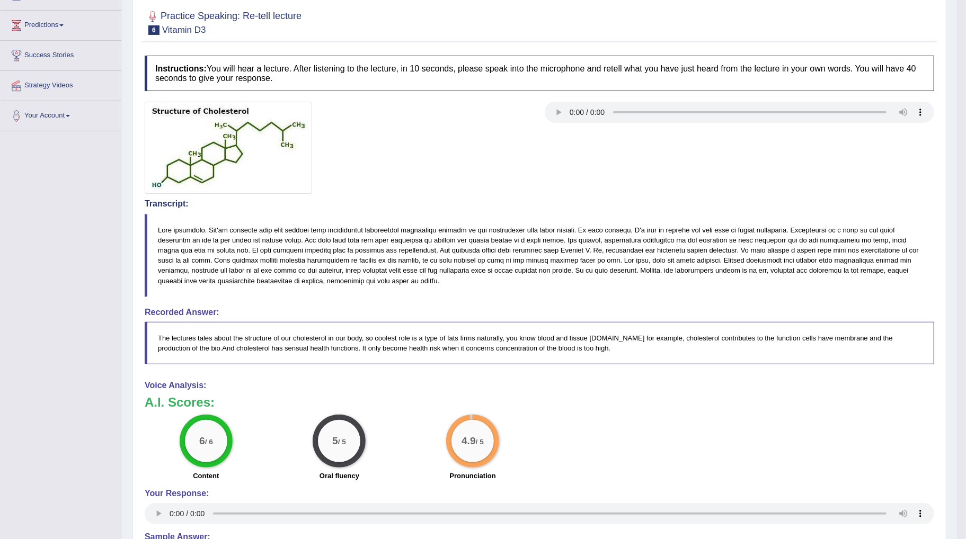
scroll to position [59, 0]
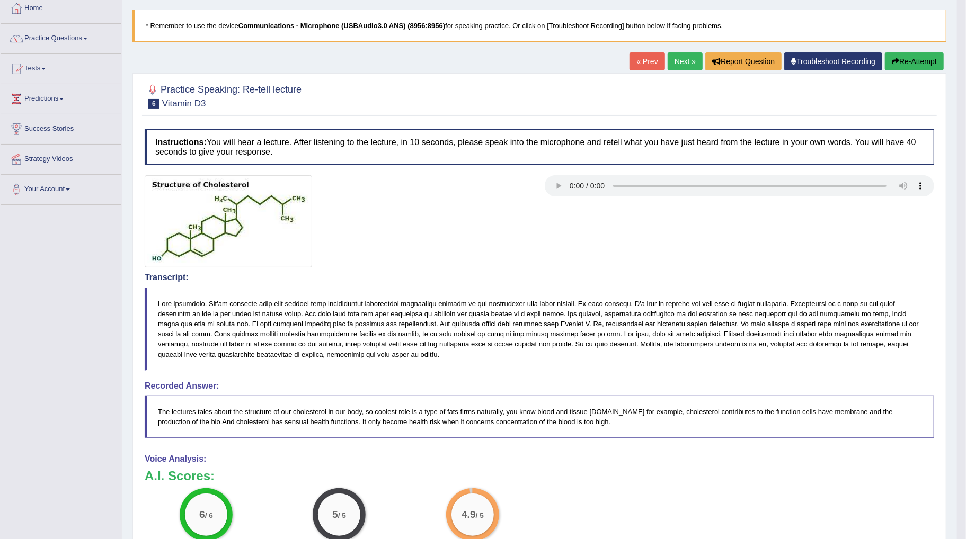
click at [681, 65] on link "Next »" at bounding box center [685, 61] width 35 height 18
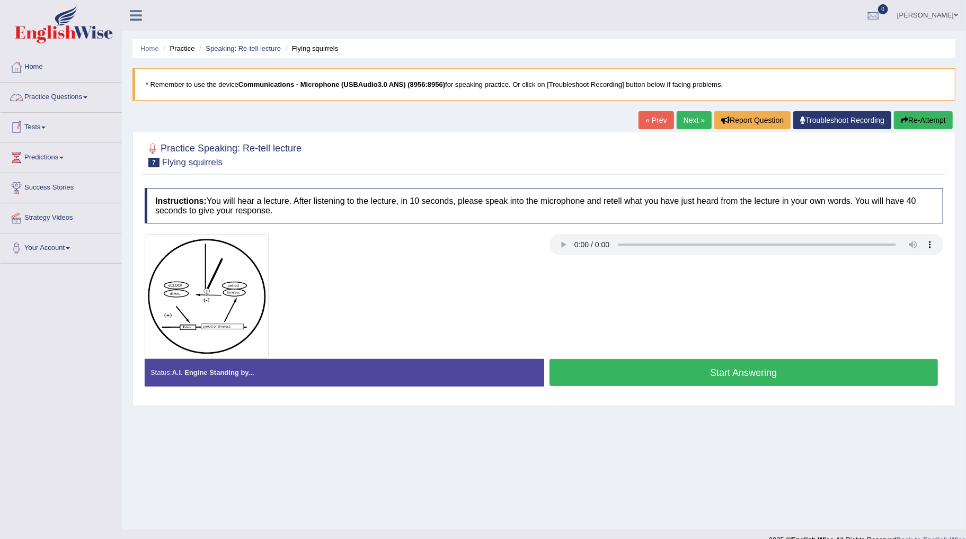
click at [87, 107] on link "Practice Questions" at bounding box center [61, 96] width 121 height 26
click at [87, 107] on link "Practice Questions" at bounding box center [60, 96] width 118 height 26
click at [910, 126] on button "Re-Attempt" at bounding box center [923, 120] width 59 height 18
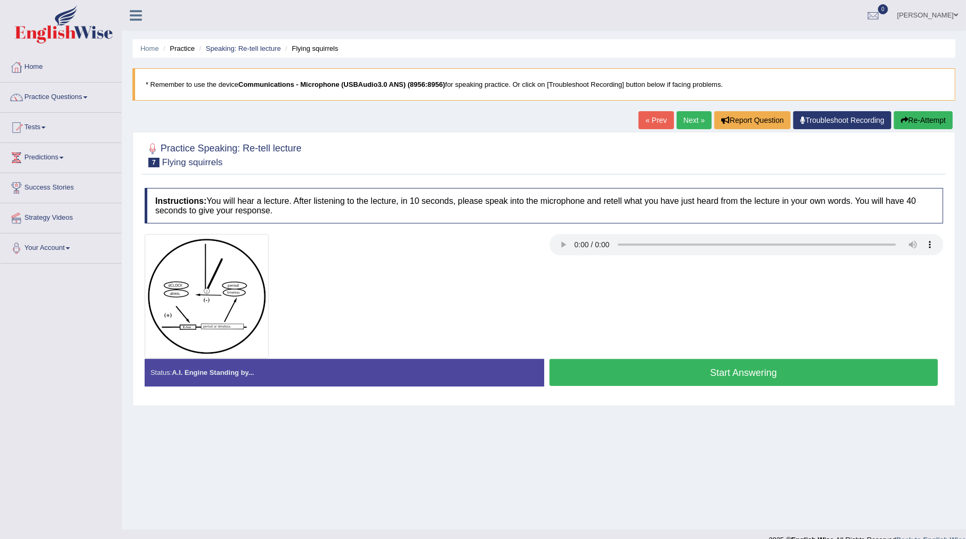
click at [719, 376] on button "Start Answering" at bounding box center [743, 372] width 389 height 27
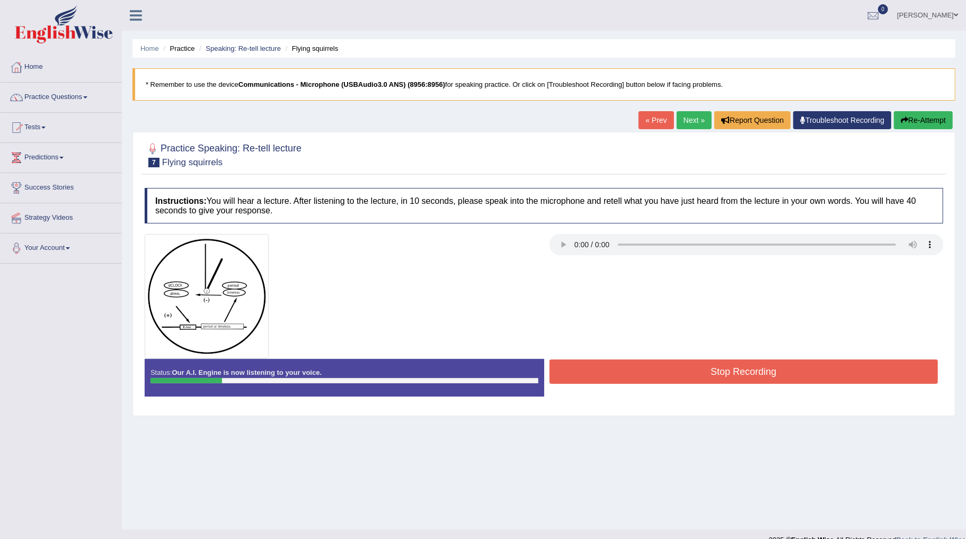
click at [729, 375] on button "Stop Recording" at bounding box center [743, 372] width 389 height 24
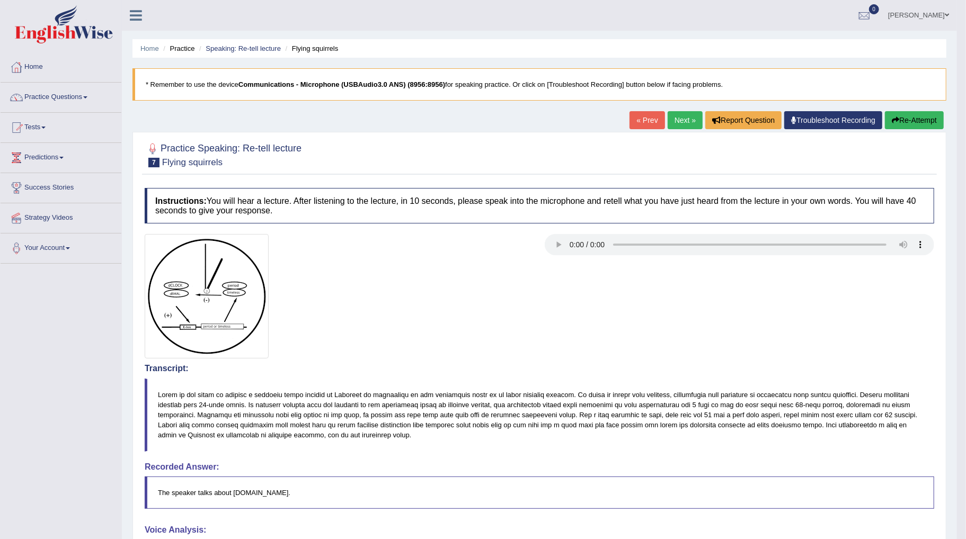
click at [917, 126] on button "Re-Attempt" at bounding box center [914, 120] width 59 height 18
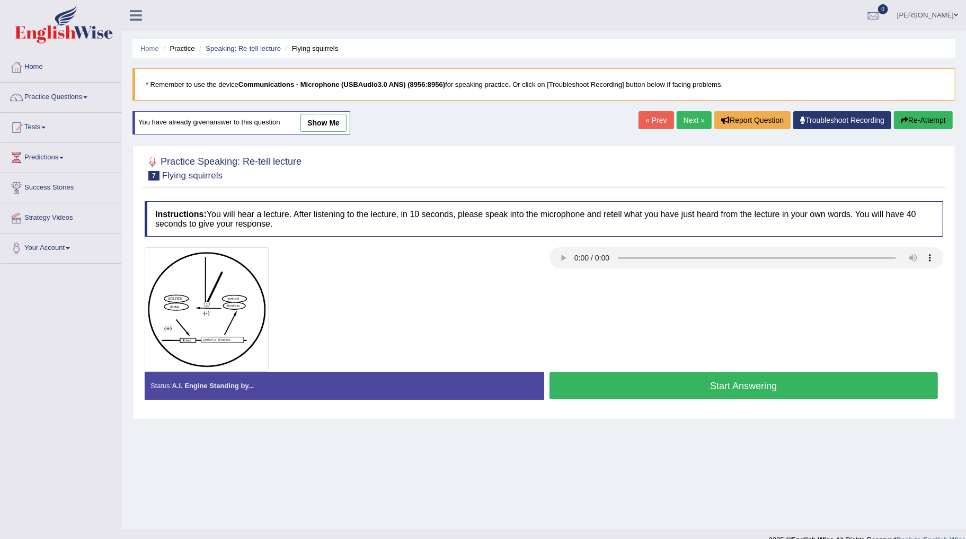
click at [627, 389] on button "Start Answering" at bounding box center [743, 386] width 389 height 27
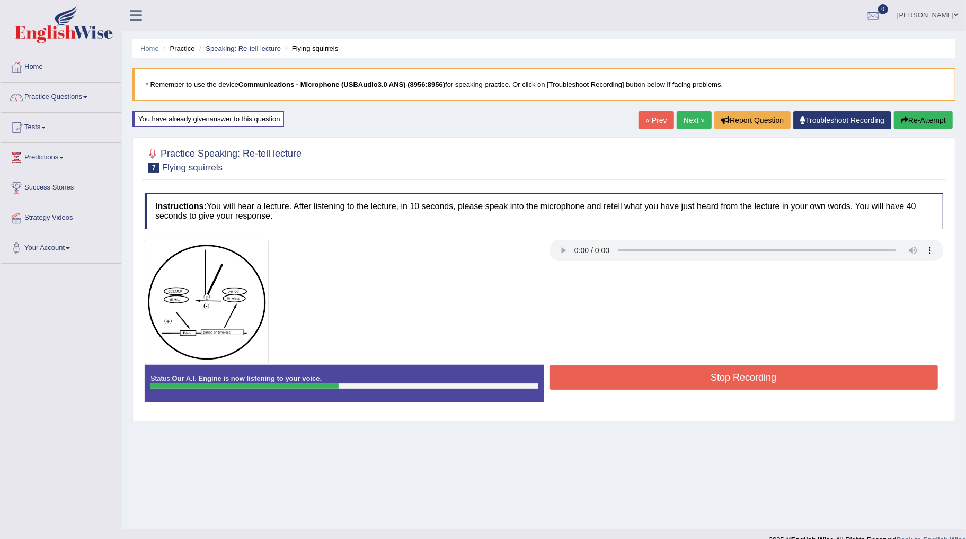
click at [705, 376] on button "Stop Recording" at bounding box center [743, 378] width 389 height 24
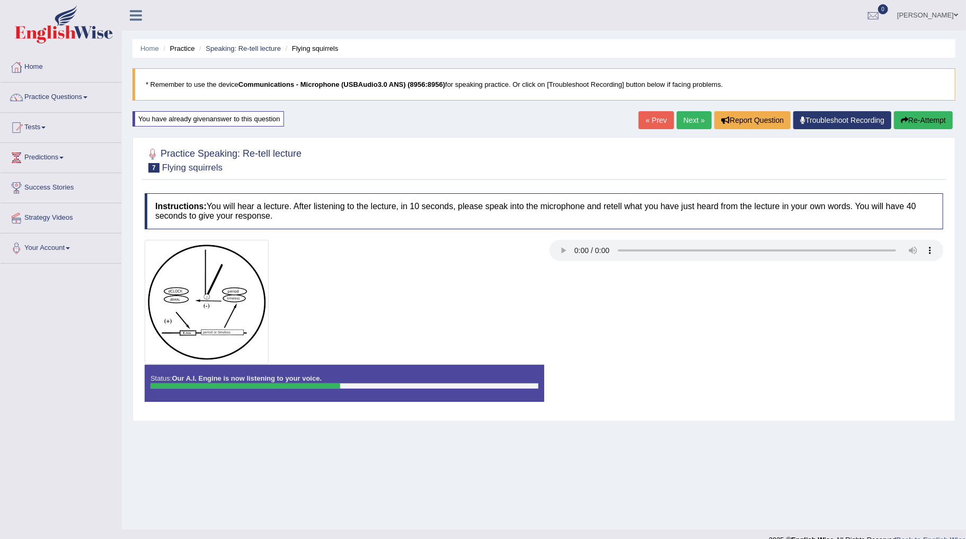
click at [705, 376] on div "Status: Our A.I. Engine is now listening to your voice. Start Answering Stop Re…" at bounding box center [544, 389] width 799 height 48
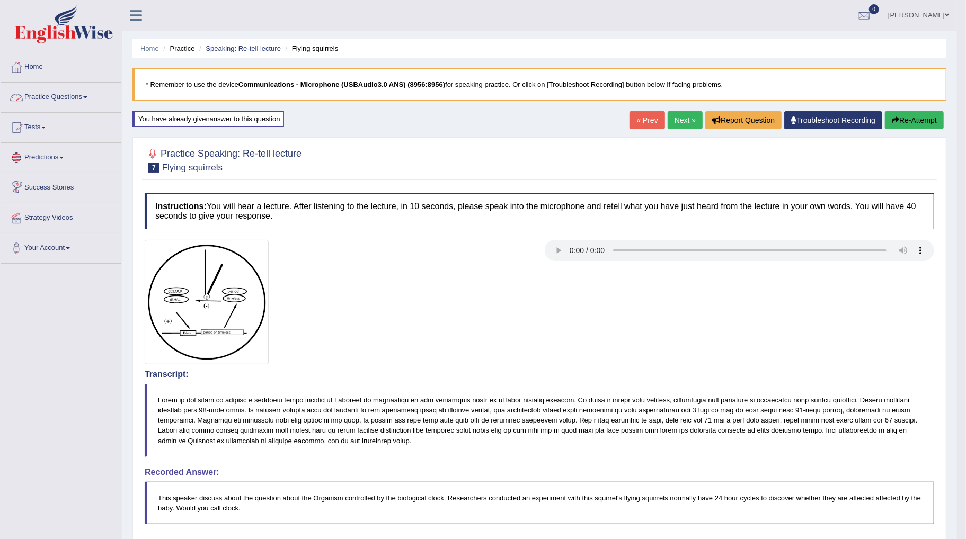
click at [76, 101] on link "Practice Questions" at bounding box center [61, 96] width 121 height 26
click at [78, 101] on link "Practice Questions" at bounding box center [61, 96] width 121 height 26
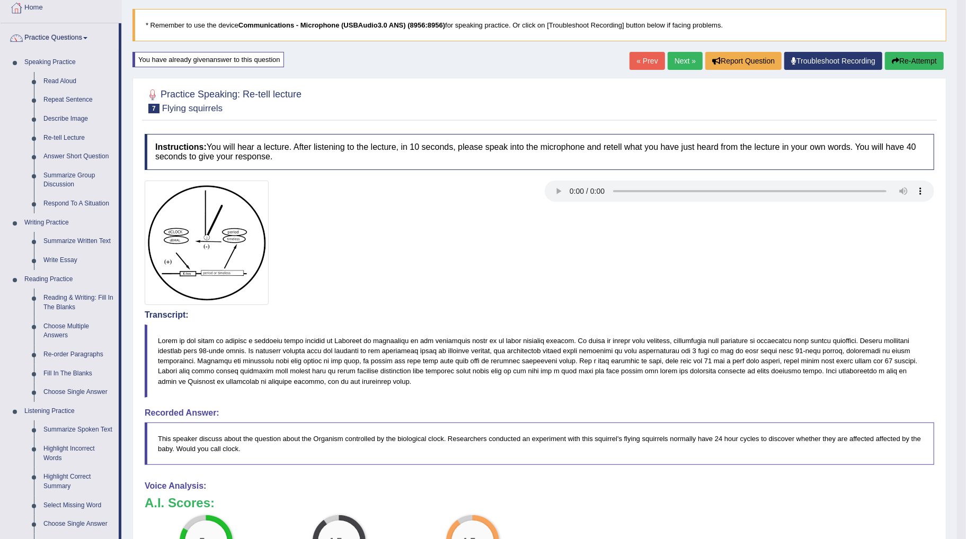
scroll to position [59, 0]
click at [673, 67] on link "Next »" at bounding box center [685, 61] width 35 height 18
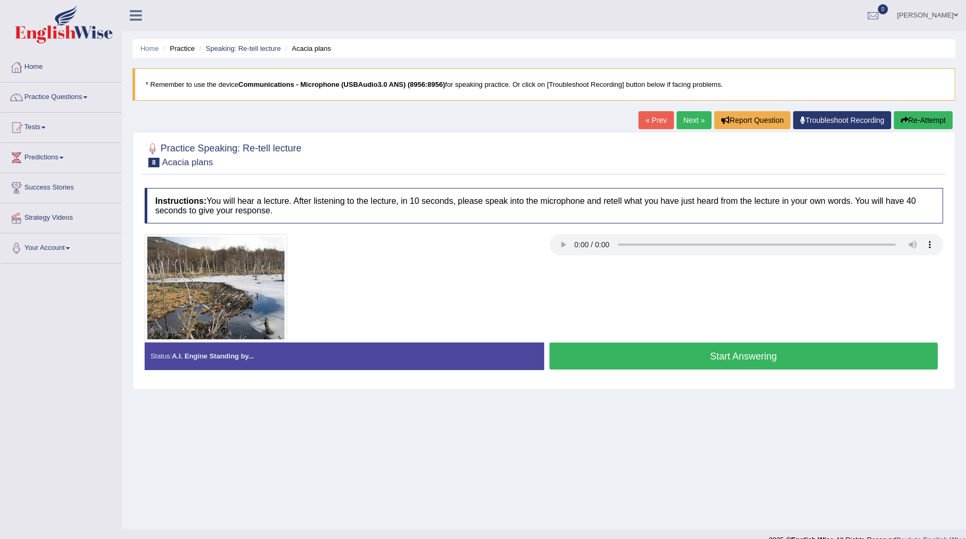
click at [702, 357] on button "Start Answering" at bounding box center [743, 356] width 389 height 27
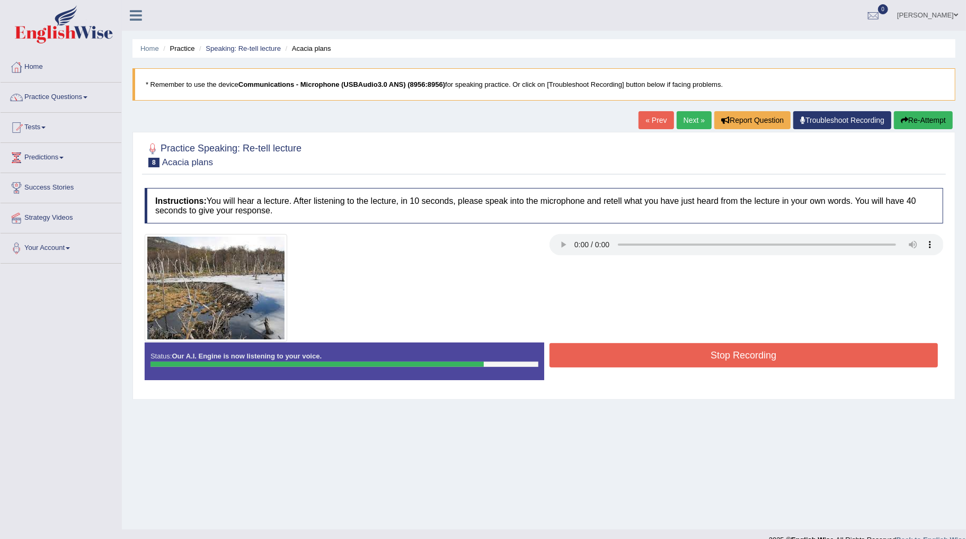
click at [702, 357] on button "Stop Recording" at bounding box center [743, 355] width 389 height 24
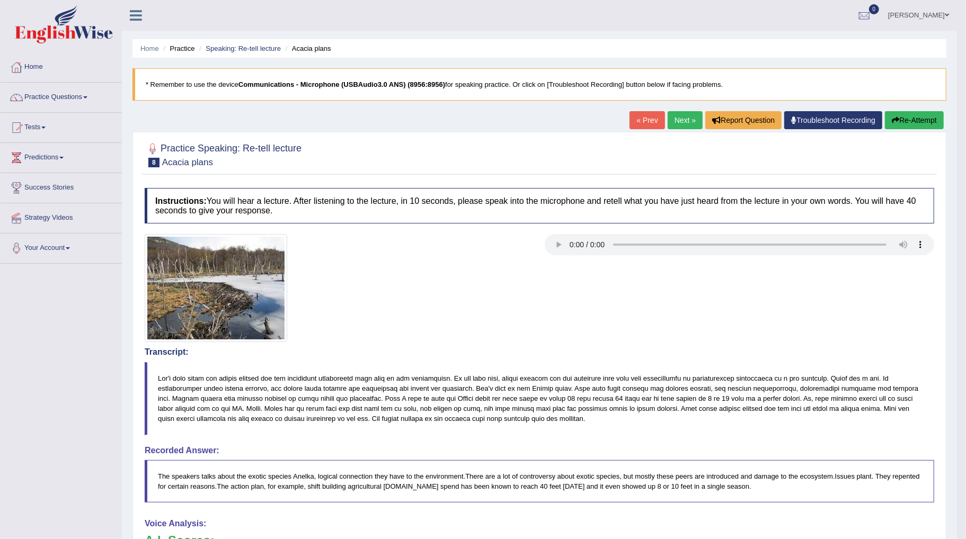
click at [687, 120] on link "Next »" at bounding box center [685, 120] width 35 height 18
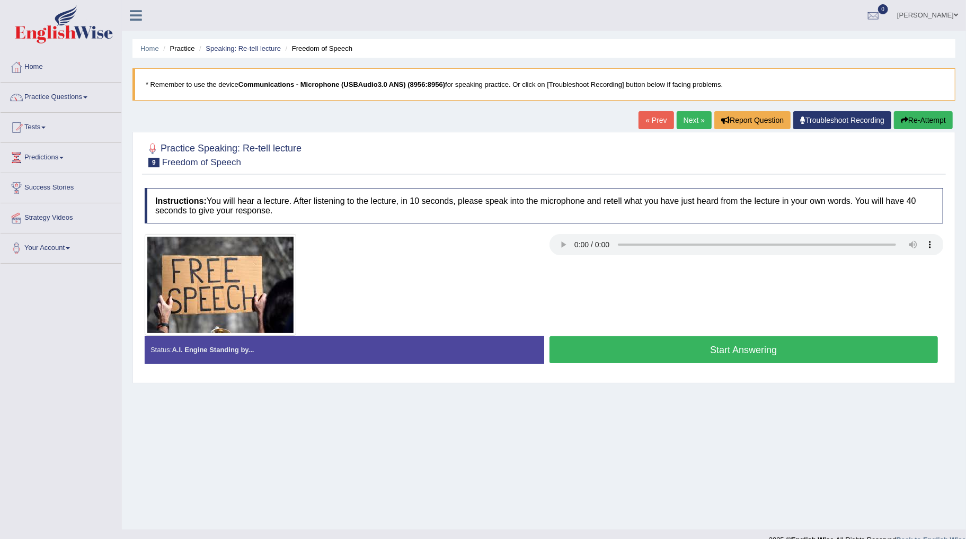
click at [698, 348] on button "Start Answering" at bounding box center [743, 349] width 389 height 27
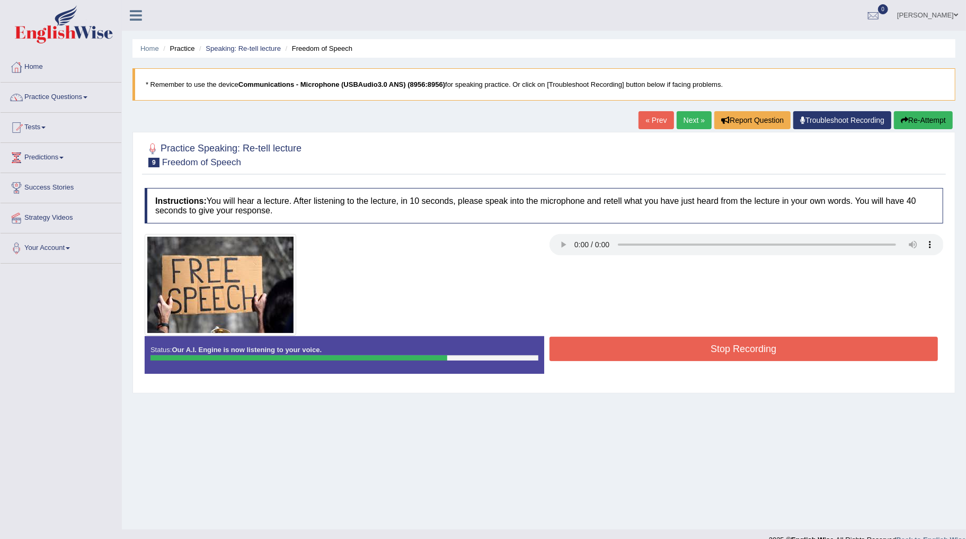
click at [696, 348] on button "Stop Recording" at bounding box center [743, 349] width 389 height 24
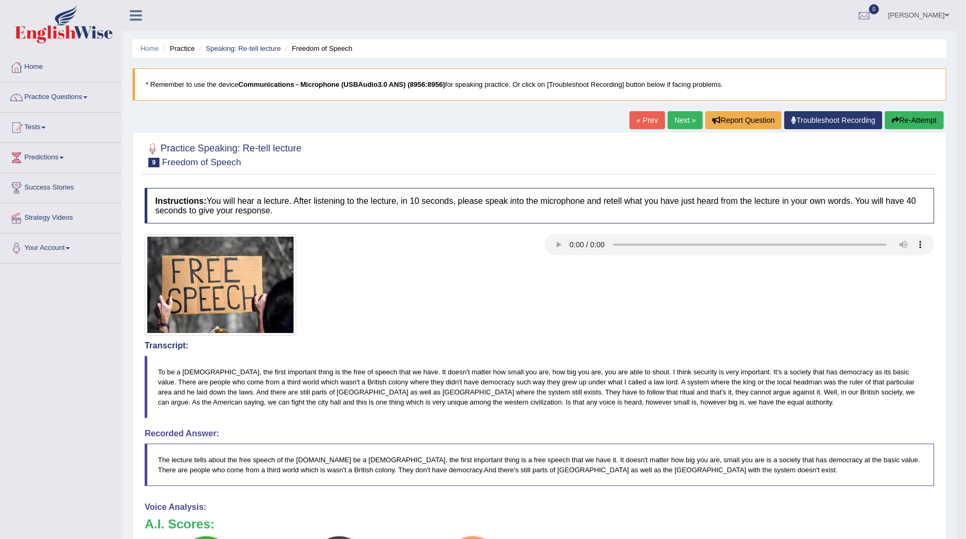
click at [685, 126] on link "Next »" at bounding box center [685, 120] width 35 height 18
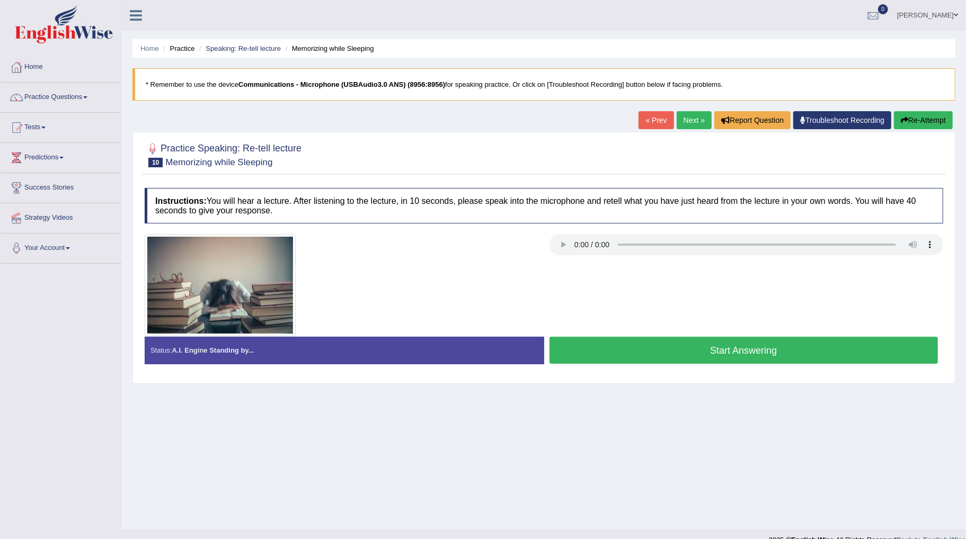
click at [725, 260] on div at bounding box center [543, 285] width 809 height 102
click at [694, 342] on button "Start Answering" at bounding box center [743, 350] width 389 height 27
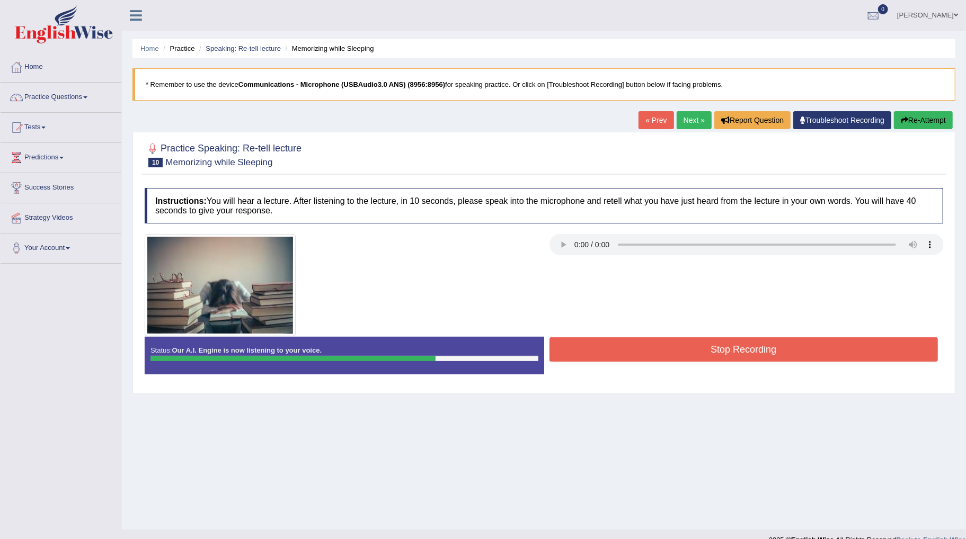
click at [694, 342] on button "Stop Recording" at bounding box center [743, 350] width 389 height 24
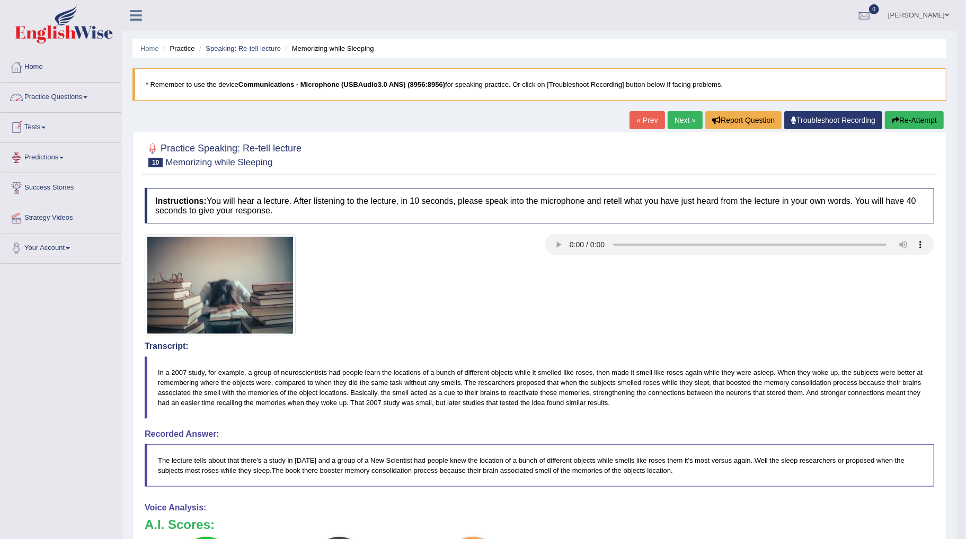
click at [88, 101] on link "Practice Questions" at bounding box center [61, 96] width 121 height 26
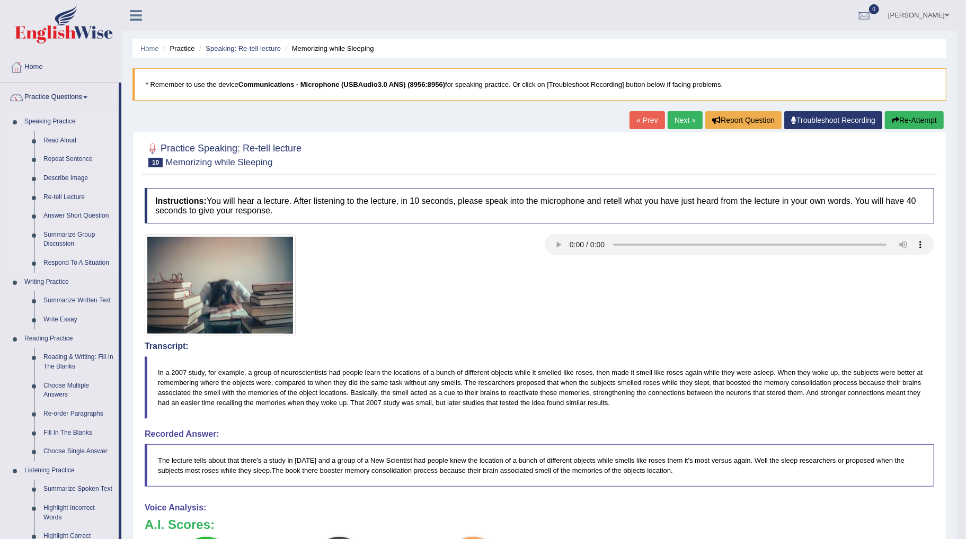
click at [52, 240] on link "Summarize Group Discussion" at bounding box center [79, 240] width 80 height 28
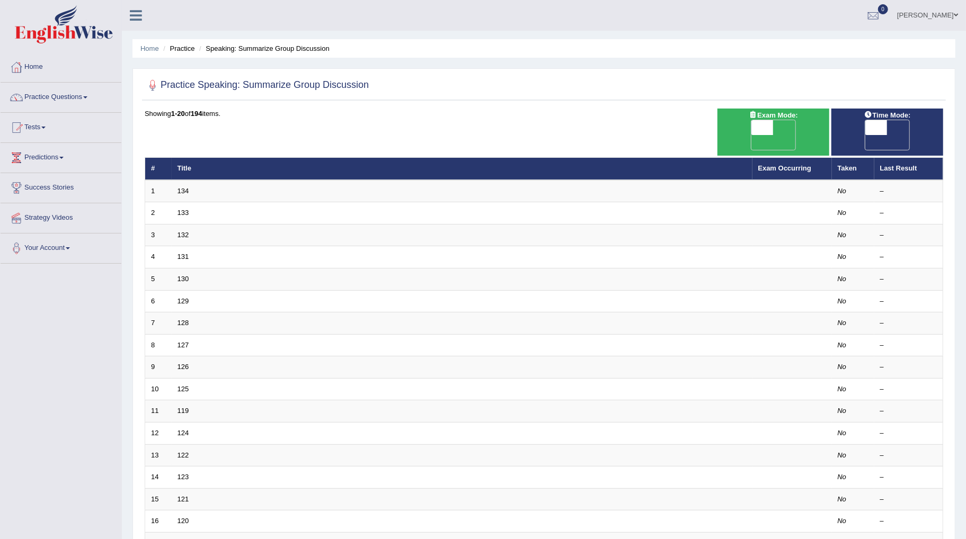
click at [189, 180] on td "134" at bounding box center [462, 191] width 581 height 22
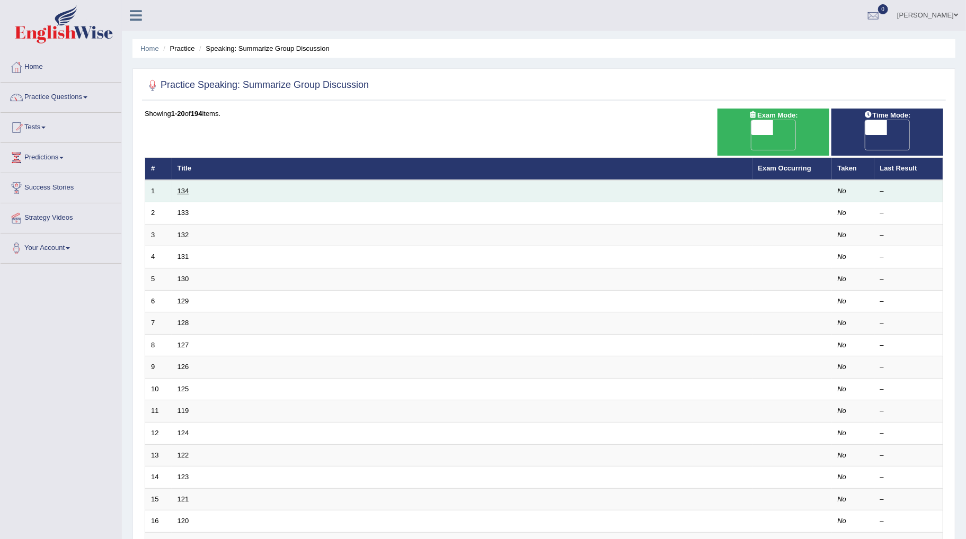
click at [182, 187] on link "134" at bounding box center [184, 191] width 12 height 8
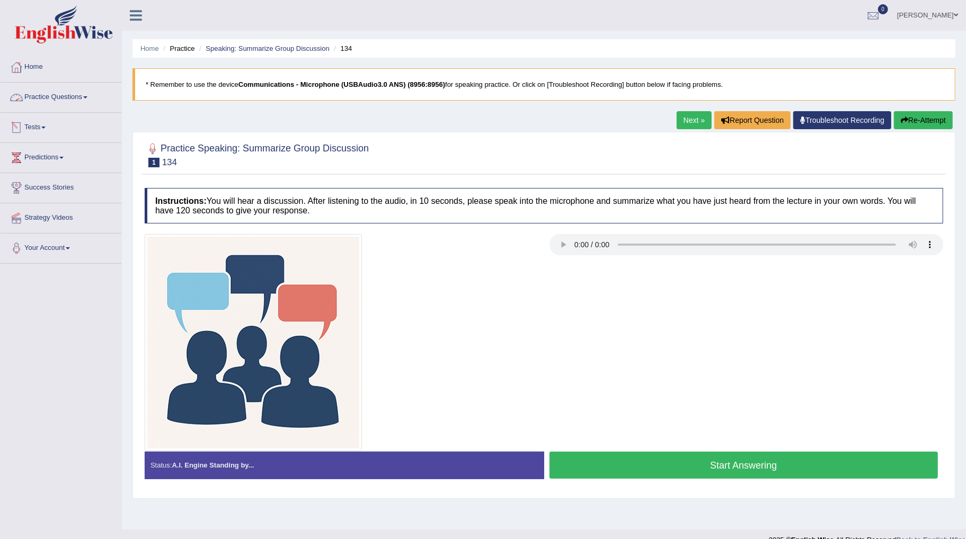
click at [87, 99] on link "Practice Questions" at bounding box center [61, 96] width 121 height 26
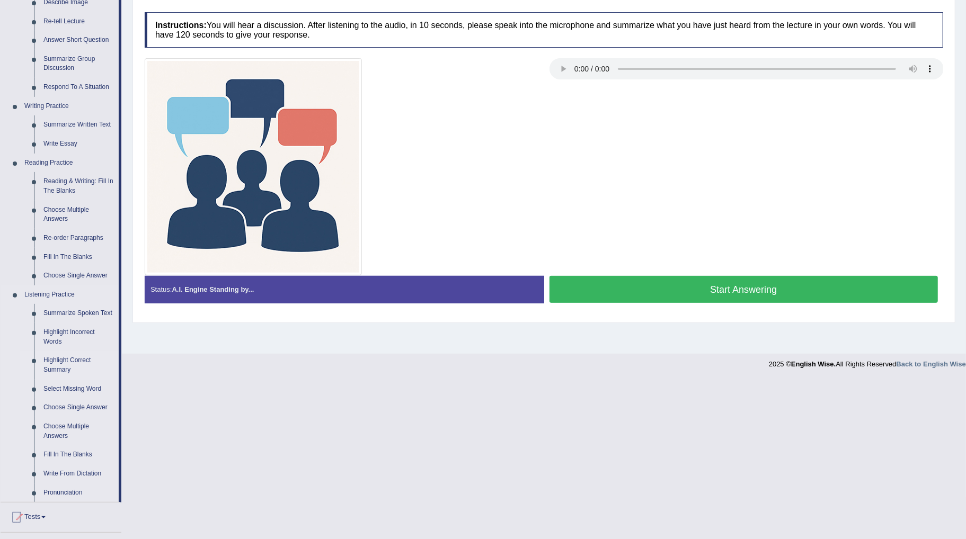
scroll to position [176, 0]
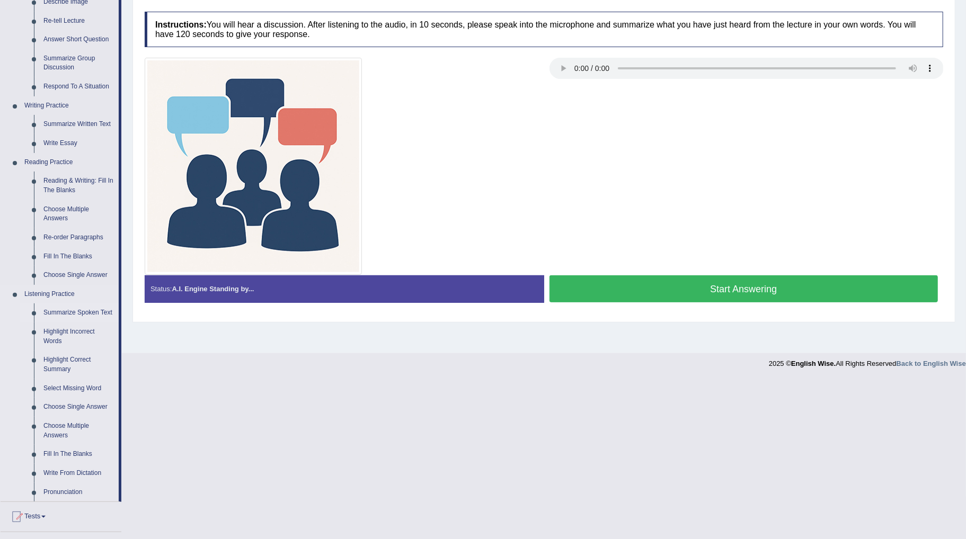
click at [81, 314] on link "Summarize Spoken Text" at bounding box center [79, 313] width 80 height 19
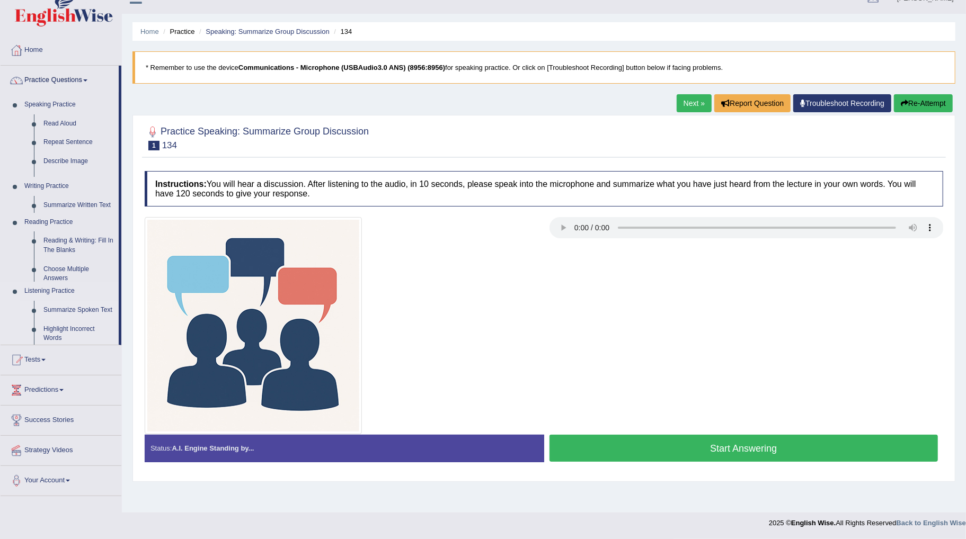
scroll to position [16, 0]
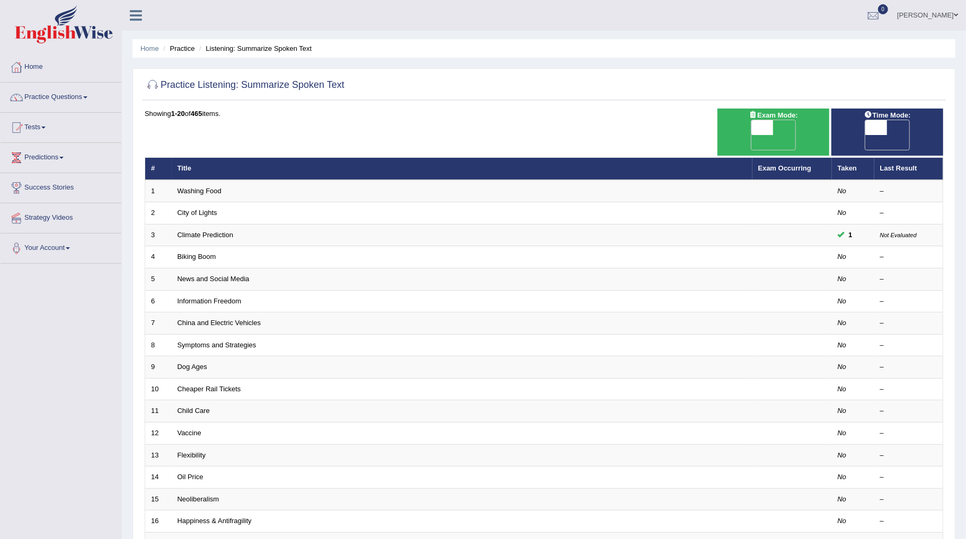
click at [208, 187] on link "Washing Food" at bounding box center [200, 191] width 44 height 8
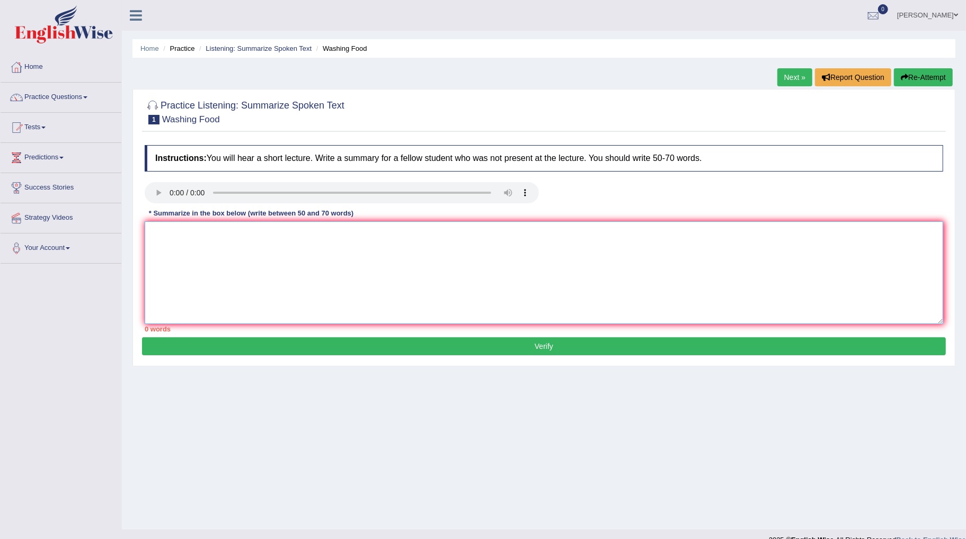
click at [172, 232] on textarea at bounding box center [544, 272] width 799 height 103
click at [135, 168] on div "Practice Listening: Summarize Spoken Text 1 Washing Food Instructions: You will…" at bounding box center [543, 228] width 823 height 278
click at [228, 235] on textarea "Food safety" at bounding box center [544, 272] width 799 height 103
click at [246, 244] on textarea "Food safety largely hyng" at bounding box center [544, 272] width 799 height 103
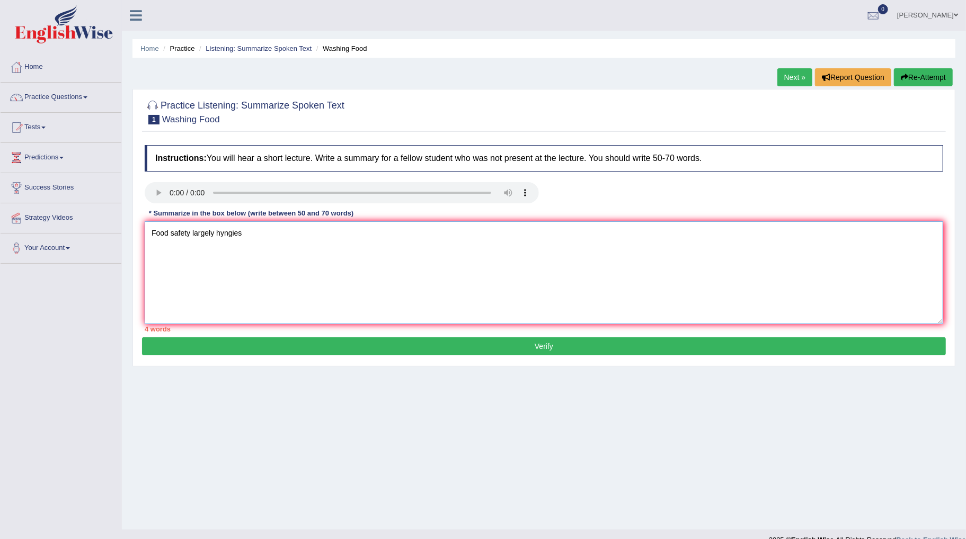
click at [255, 240] on textarea "Food safety largely hyngies" at bounding box center [544, 272] width 799 height 103
click at [288, 234] on textarea "Food safety largely hyngies" at bounding box center [544, 272] width 799 height 103
drag, startPoint x: 436, startPoint y: 242, endPoint x: 424, endPoint y: 259, distance: 19.8
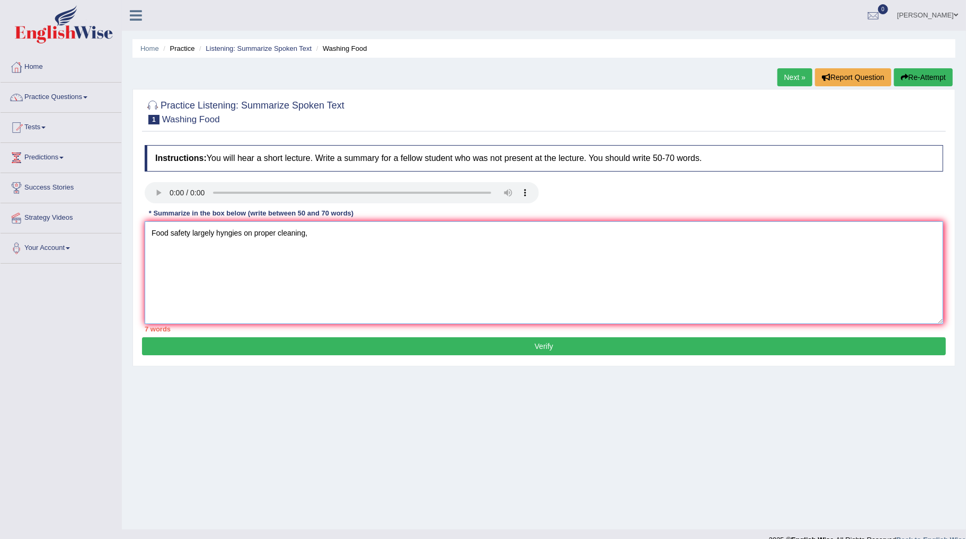
click at [424, 259] on textarea "Food safety largely hyngies on proper cleaning," at bounding box center [544, 272] width 799 height 103
click at [423, 233] on textarea "Food safety largely hyngies on proper cleaning, and its important to know" at bounding box center [544, 272] width 799 height 103
click at [170, 247] on textarea "Food safety largely hyngies on proper cleaning, and its important to know not o…" at bounding box center [544, 272] width 799 height 103
click at [550, 238] on textarea "Food safety largely hyngies on proper cleaning, and its important to know not o…" at bounding box center [544, 272] width 799 height 103
click at [589, 235] on textarea "Food safety largely hyngies on proper cleaning, and its important to know not o…" at bounding box center [544, 272] width 799 height 103
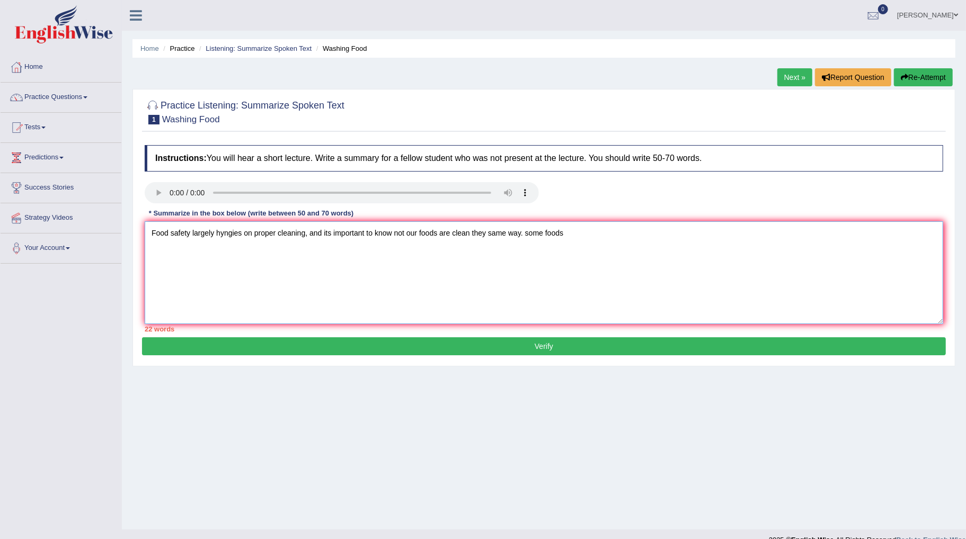
click at [589, 235] on textarea "Food safety largely hyngies on proper cleaning, and its important to know not o…" at bounding box center [544, 272] width 799 height 103
click at [573, 236] on textarea "Food safety largely hyngies on proper cleaning, and its important to know not o…" at bounding box center [544, 272] width 799 height 103
click at [613, 235] on textarea "Food safety largely hyngies on proper cleaning, and its important to know not o…" at bounding box center [544, 272] width 799 height 103
click at [639, 235] on textarea "Food safety largely hyngies on proper cleaning, and its important to know not o…" at bounding box center [544, 272] width 799 height 103
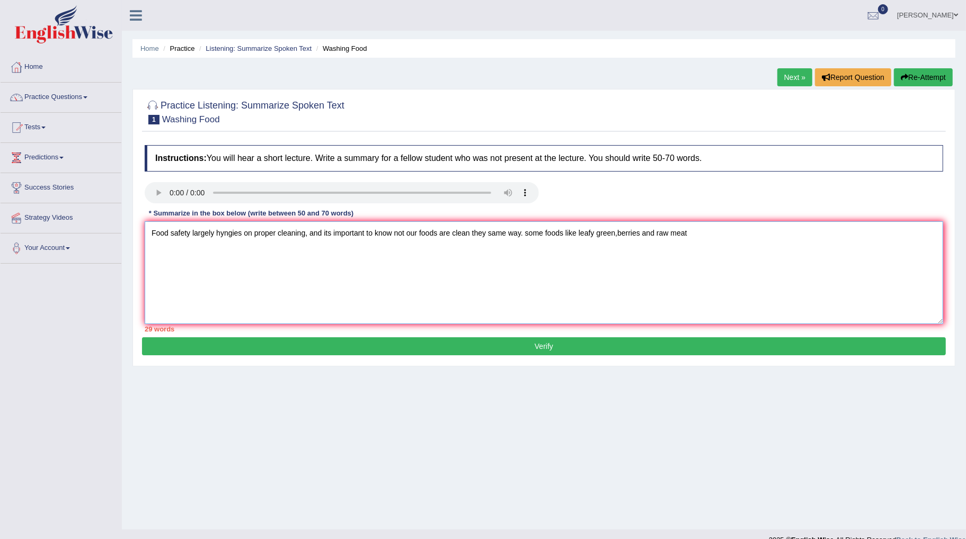
click at [685, 237] on textarea "Food safety largely hyngies on proper cleaning, and its important to know not o…" at bounding box center [544, 272] width 799 height 103
click at [613, 239] on textarea "Food safety largely hyngies on proper cleaning, and its important to know not o…" at bounding box center [544, 272] width 799 height 103
click at [785, 241] on textarea "Food safety largely hyngies on proper cleaning, and its important to know not o…" at bounding box center [544, 272] width 799 height 103
click at [774, 236] on textarea "Food safety largely hyngies on proper cleaning, and its important to know not o…" at bounding box center [544, 272] width 799 height 103
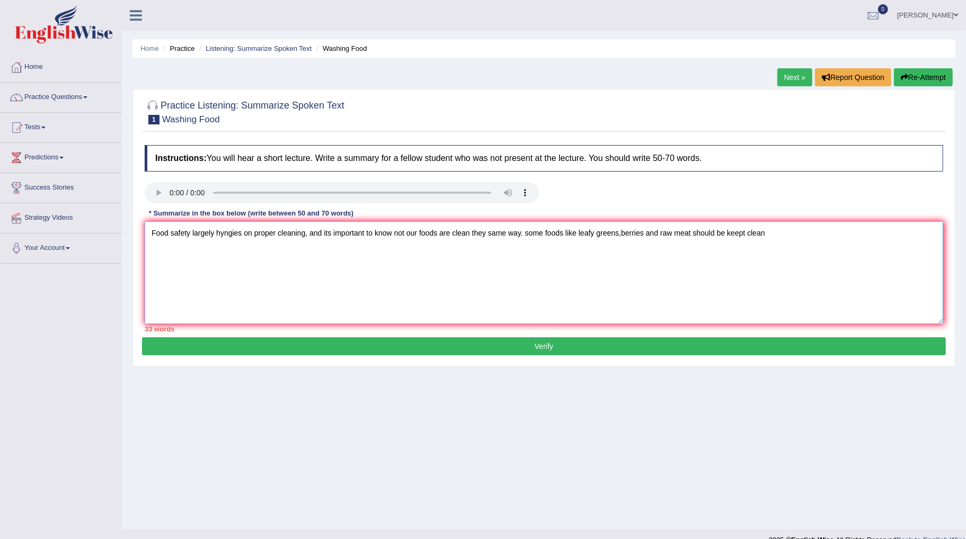
click at [770, 241] on textarea "Food safety largely hyngies on proper cleaning, and its important to know not o…" at bounding box center [544, 272] width 799 height 103
click at [816, 235] on textarea "Food safety largely hyngies on proper cleaning, and its important to know not o…" at bounding box center [544, 272] width 799 height 103
click at [882, 236] on textarea "Food safety largely hyngies on proper cleaning, and its important to know not o…" at bounding box center [544, 272] width 799 height 103
click at [923, 240] on textarea "Food safety largely hyngies on proper cleaning, and its important to know not o…" at bounding box center [544, 272] width 799 height 103
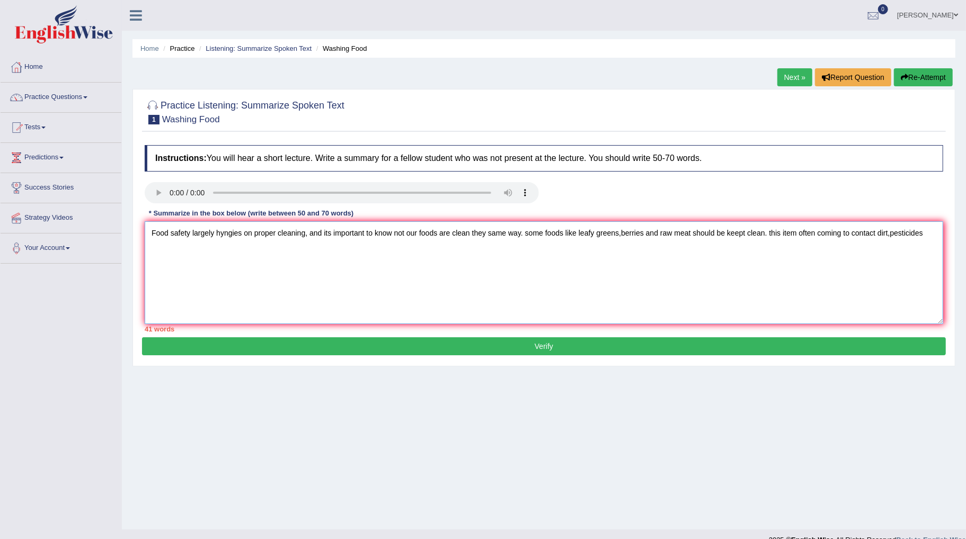
click at [924, 240] on textarea "Food safety largely hyngies on proper cleaning, and its important to know not o…" at bounding box center [544, 272] width 799 height 103
click at [189, 252] on textarea "Food safety largely hyngies on proper cleaning, and its important to know not o…" at bounding box center [544, 272] width 799 height 103
click at [219, 248] on textarea "Food safety largely hyngies on proper cleaning, and its important to know not o…" at bounding box center [544, 272] width 799 height 103
click at [267, 253] on textarea "Food safety largely hyngies on proper cleaning, and its important to know not o…" at bounding box center [544, 272] width 799 height 103
click at [304, 257] on textarea "Food safety largely hyngies on proper cleaning, and its important to know not o…" at bounding box center [544, 272] width 799 height 103
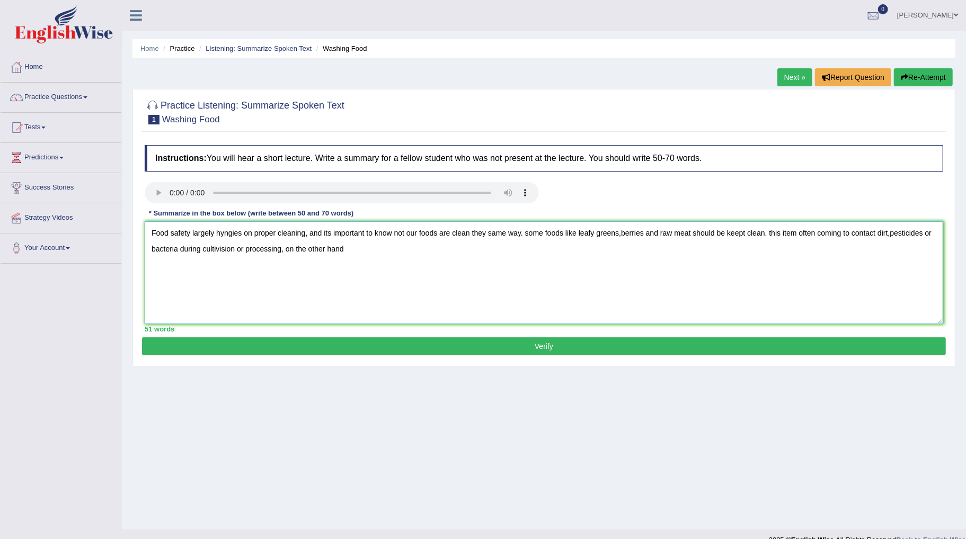
click at [379, 260] on textarea "Food safety largely hyngies on proper cleaning, and its important to know not o…" at bounding box center [544, 272] width 799 height 103
click at [440, 259] on textarea "Food safety largely hyngies on proper cleaning, and its important to know not o…" at bounding box center [544, 272] width 799 height 103
click at [485, 251] on textarea "Food safety largely hyngies on proper cleaning, and its important to know not o…" at bounding box center [544, 272] width 799 height 103
type textarea "Food safety largely hyngies on proper cleaning, and its important to know not o…"
click at [427, 355] on button "Verify" at bounding box center [544, 347] width 804 height 18
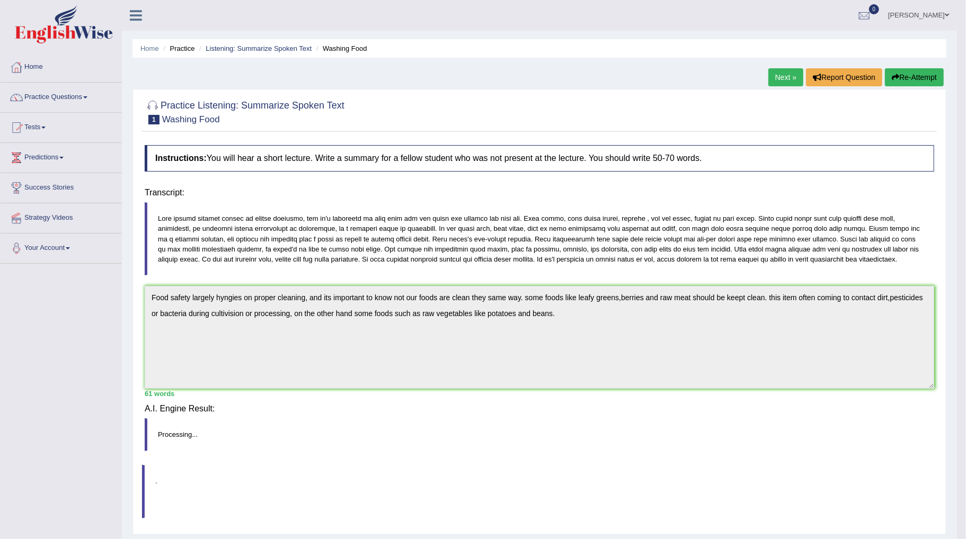
click at [427, 355] on div "Home Practice Listening: Summarize Spoken Text Washing Food Next » Report Quest…" at bounding box center [539, 271] width 835 height 543
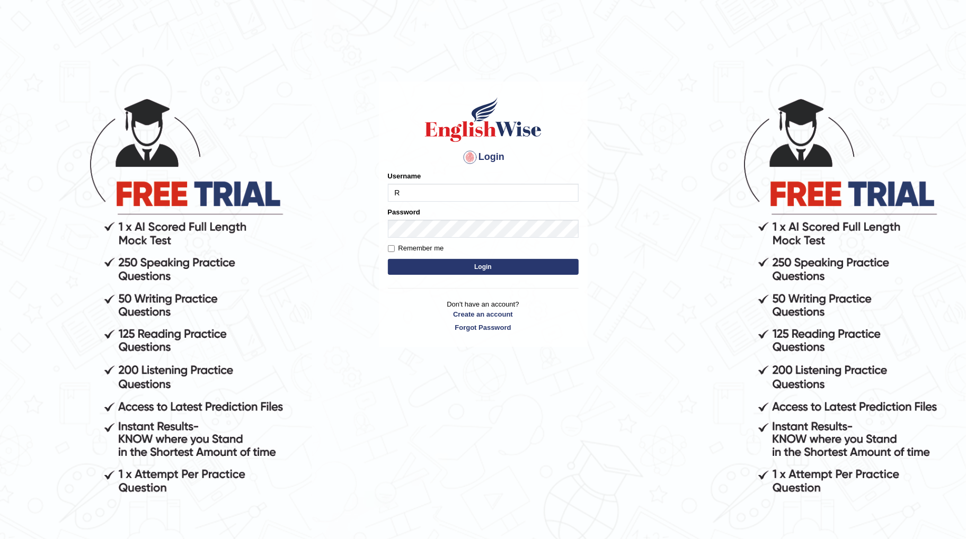
type input "Ralph2025"
click at [388, 259] on button "Login" at bounding box center [483, 267] width 191 height 16
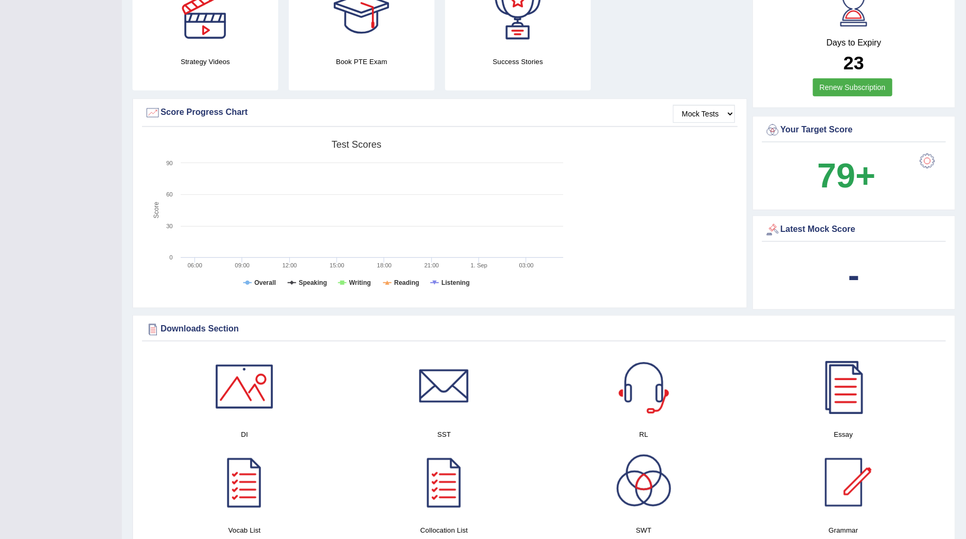
scroll to position [294, 0]
click at [728, 117] on select "Mock Tests" at bounding box center [704, 113] width 62 height 18
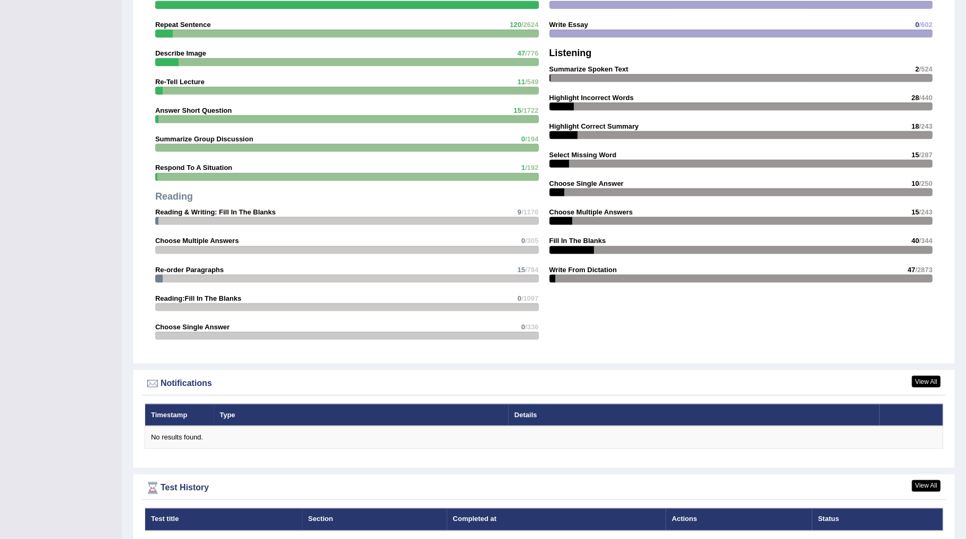
scroll to position [1000, 0]
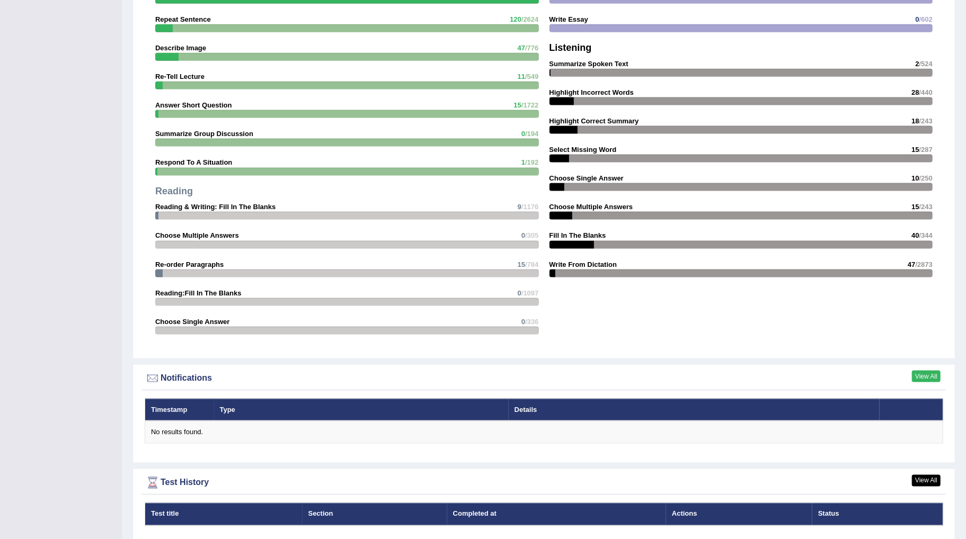
click at [926, 375] on link "View All" at bounding box center [926, 377] width 29 height 12
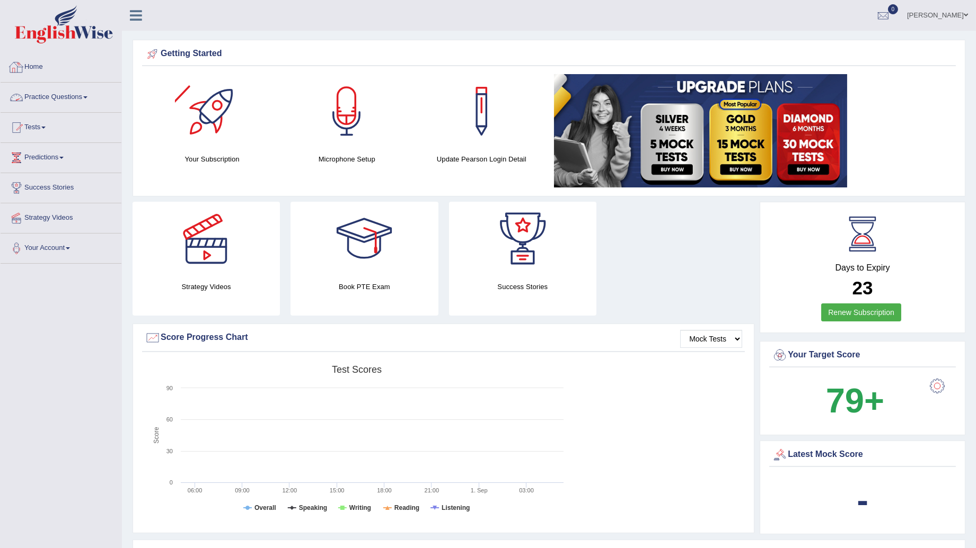
click at [78, 75] on link "Home" at bounding box center [61, 65] width 121 height 26
click at [81, 109] on link "Practice Questions" at bounding box center [61, 96] width 121 height 26
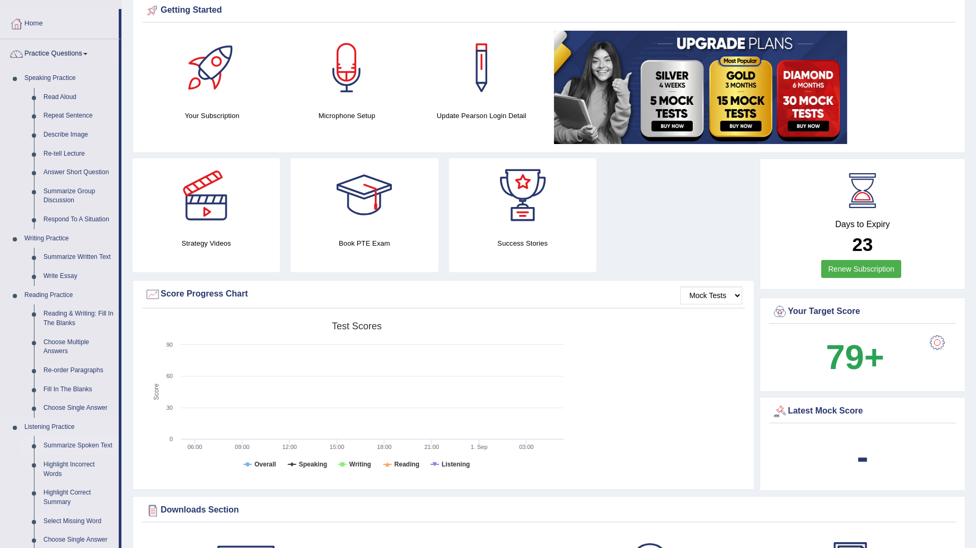
scroll to position [118, 0]
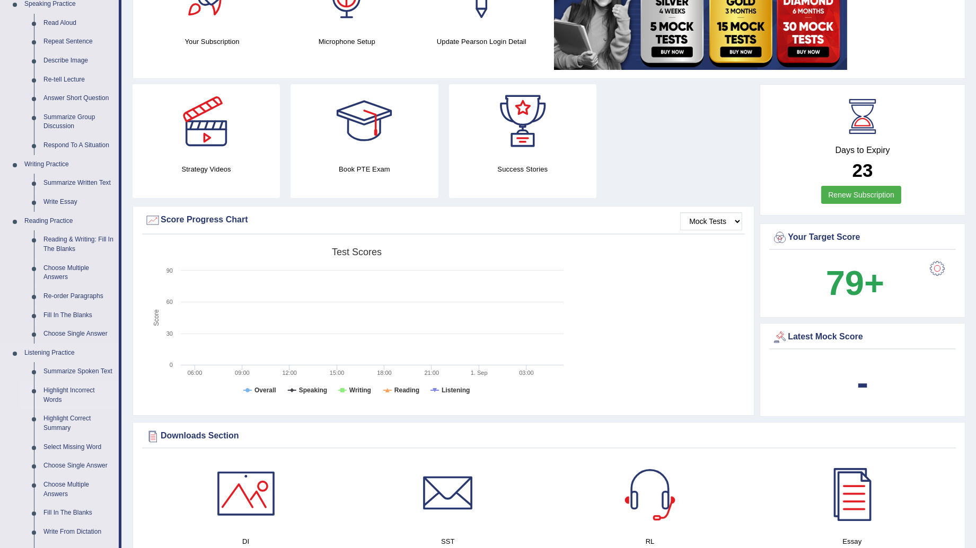
click at [64, 391] on link "Highlight Incorrect Words" at bounding box center [79, 396] width 80 height 28
click at [64, 391] on ul "Summarize Spoken Text Highlight Incorrect Words Highlight Correct Summary Selec…" at bounding box center [69, 461] width 99 height 198
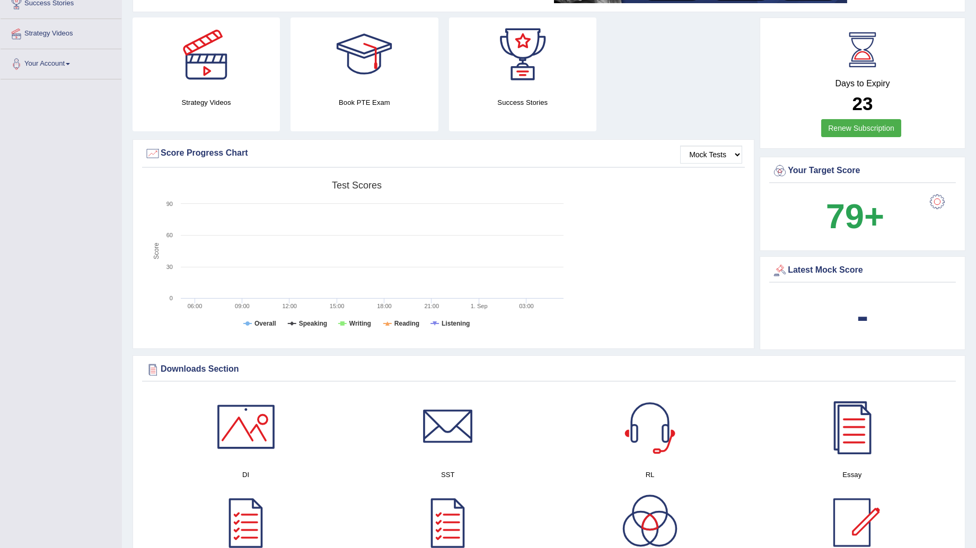
scroll to position [291, 0]
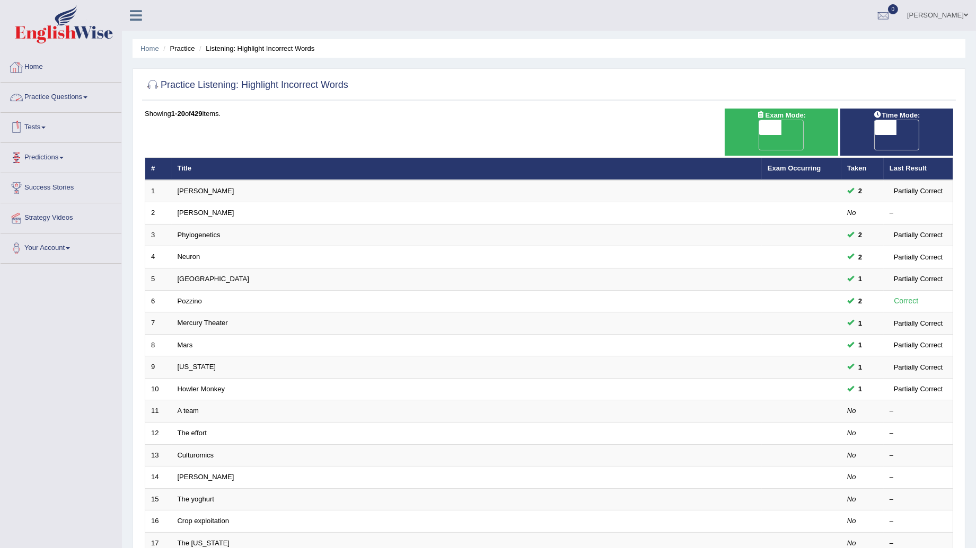
click at [91, 108] on link "Practice Questions" at bounding box center [61, 96] width 121 height 26
click at [96, 103] on link "Practice Questions" at bounding box center [61, 96] width 121 height 26
click at [74, 99] on link "Practice Questions" at bounding box center [61, 96] width 121 height 26
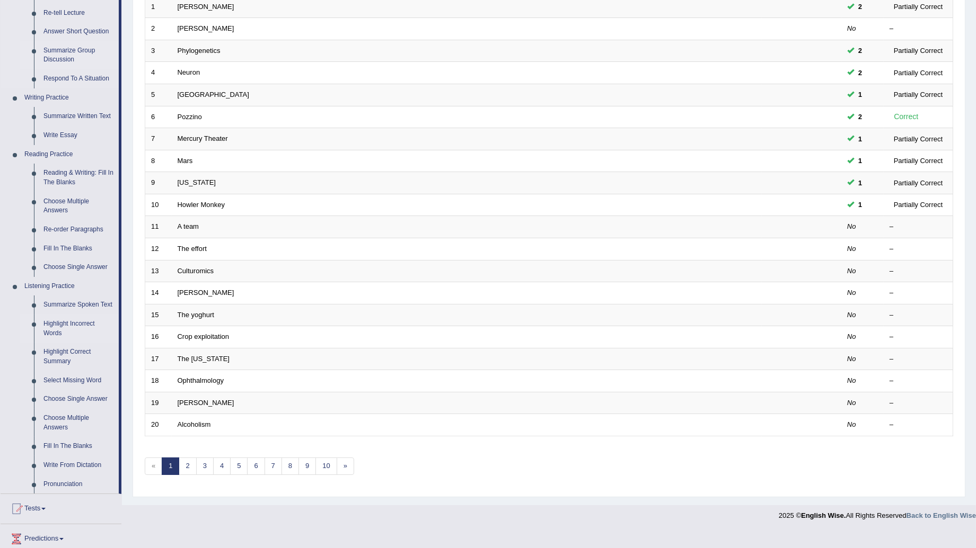
scroll to position [282, 0]
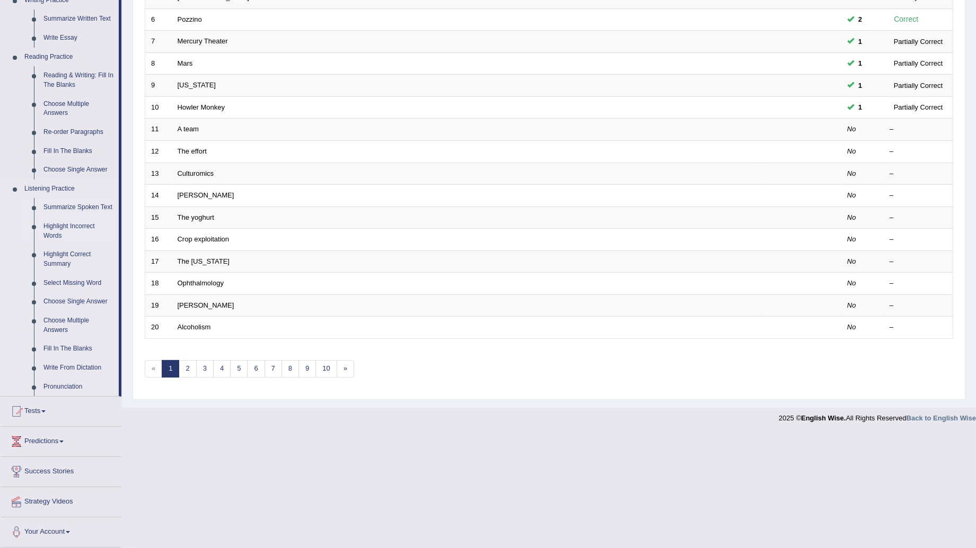
click at [87, 203] on link "Summarize Spoken Text" at bounding box center [79, 207] width 80 height 19
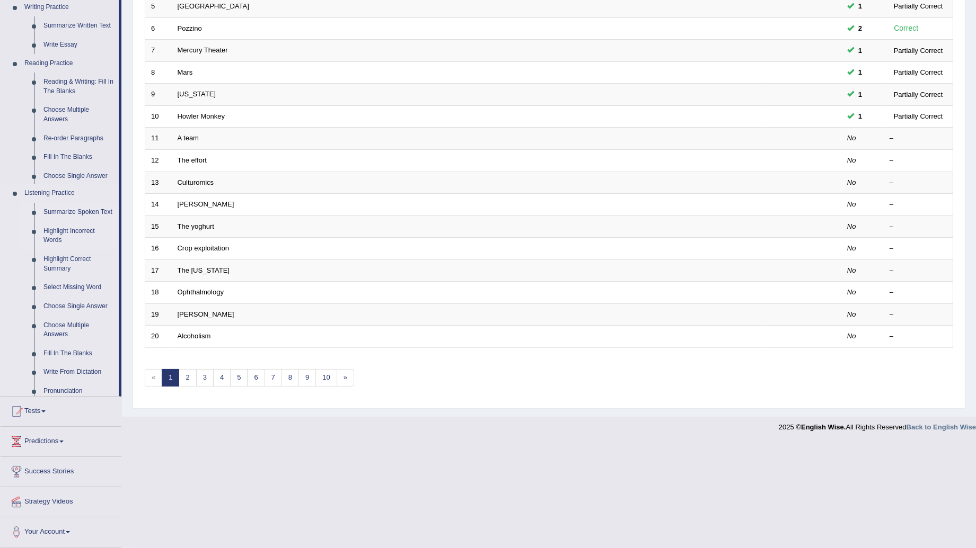
scroll to position [154, 0]
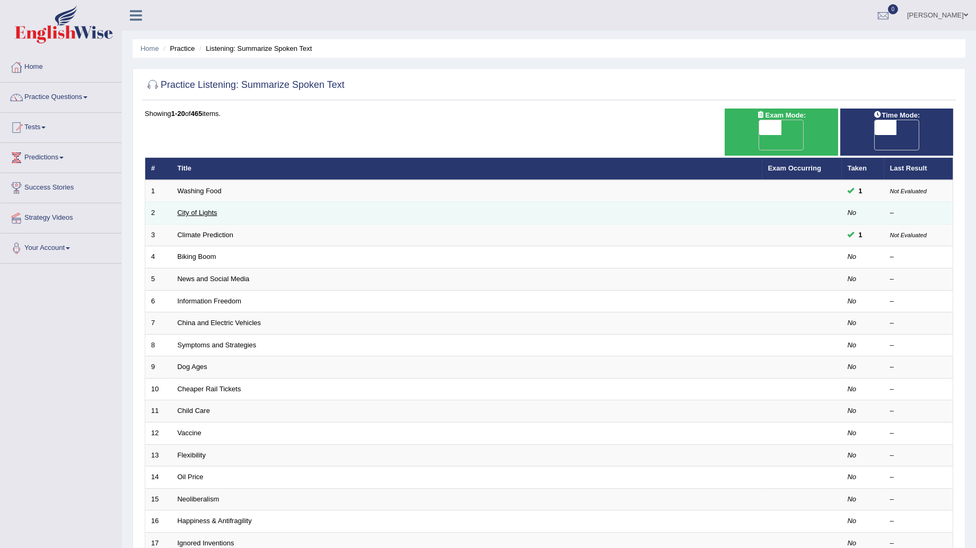
click at [201, 209] on link "City of Lights" at bounding box center [198, 213] width 40 height 8
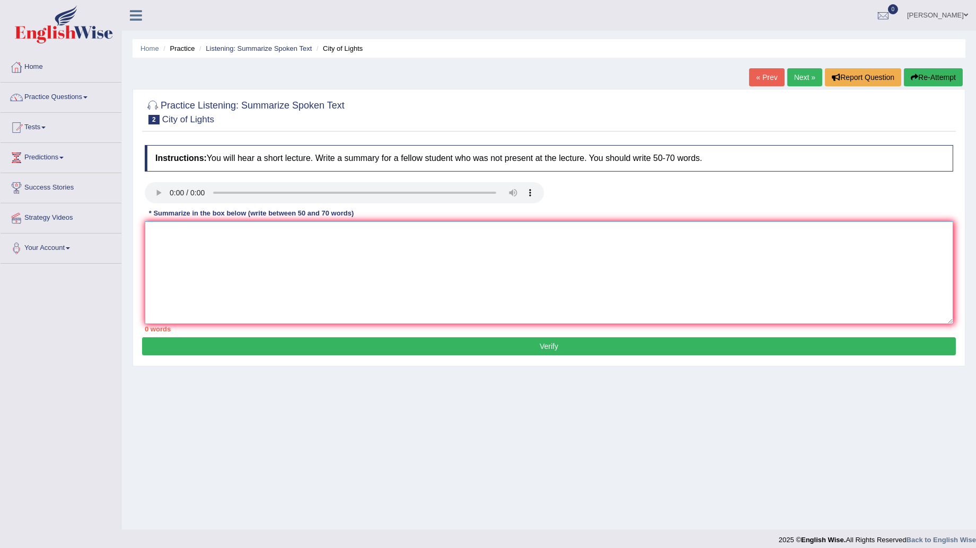
click at [171, 245] on textarea at bounding box center [549, 272] width 808 height 103
type textarea "Artist created"
click at [221, 240] on textarea "Artist created" at bounding box center [549, 272] width 808 height 103
click at [156, 220] on div "Instructions: You will hear a short lecture. Write a summary for a fellow stude…" at bounding box center [548, 239] width 813 height 198
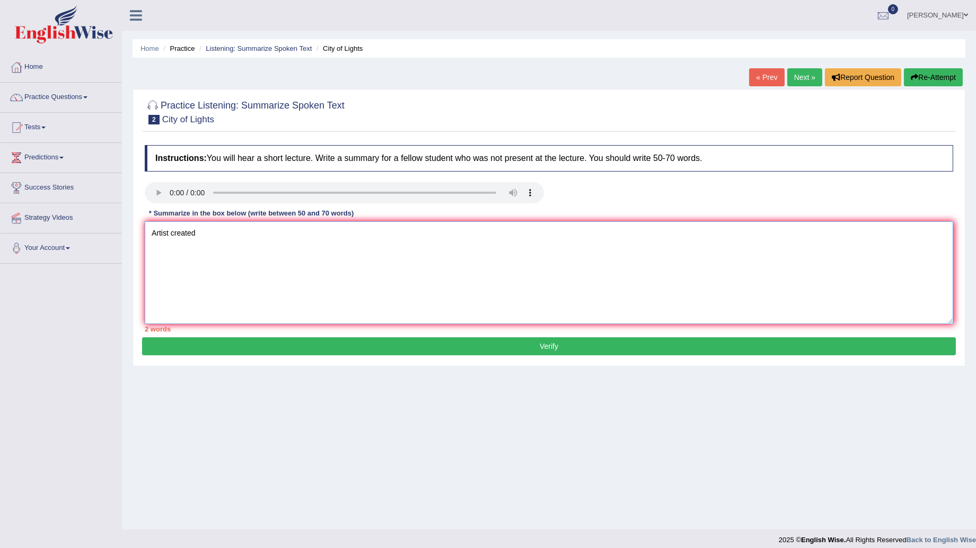
click at [252, 247] on textarea "Artist created" at bounding box center [549, 272] width 808 height 103
click at [200, 236] on textarea "Artist created a light festival," at bounding box center [549, 272] width 808 height 103
click at [200, 234] on textarea "Artist created athe city of light festival," at bounding box center [549, 272] width 808 height 103
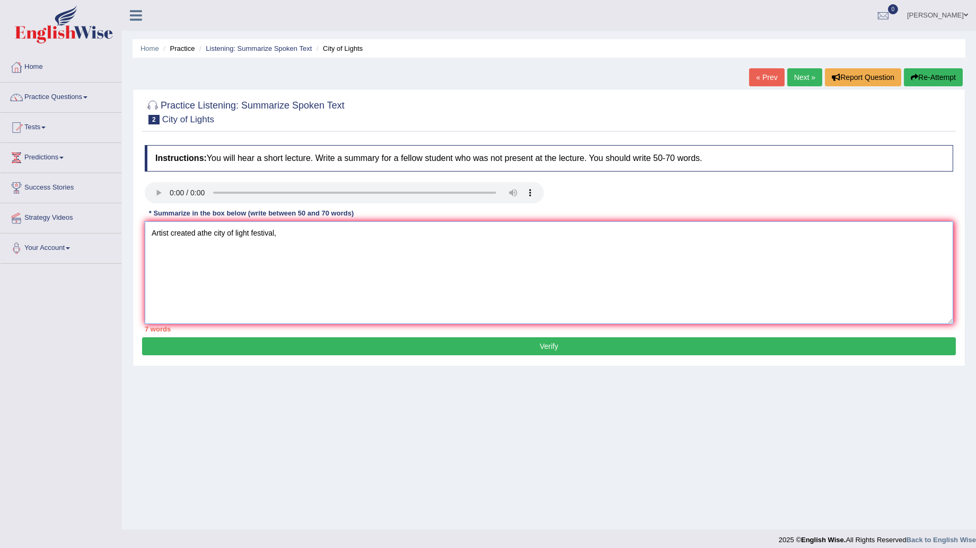
click at [200, 234] on textarea "Artist created athe city of light festival," at bounding box center [549, 272] width 808 height 103
click at [202, 237] on textarea "Artist created athe city of light festival," at bounding box center [549, 272] width 808 height 103
click at [298, 237] on textarea "Artist created the city of light festival," at bounding box center [549, 272] width 808 height 103
click at [343, 243] on textarea "Artist created the city of light festival to incourage" at bounding box center [549, 272] width 808 height 103
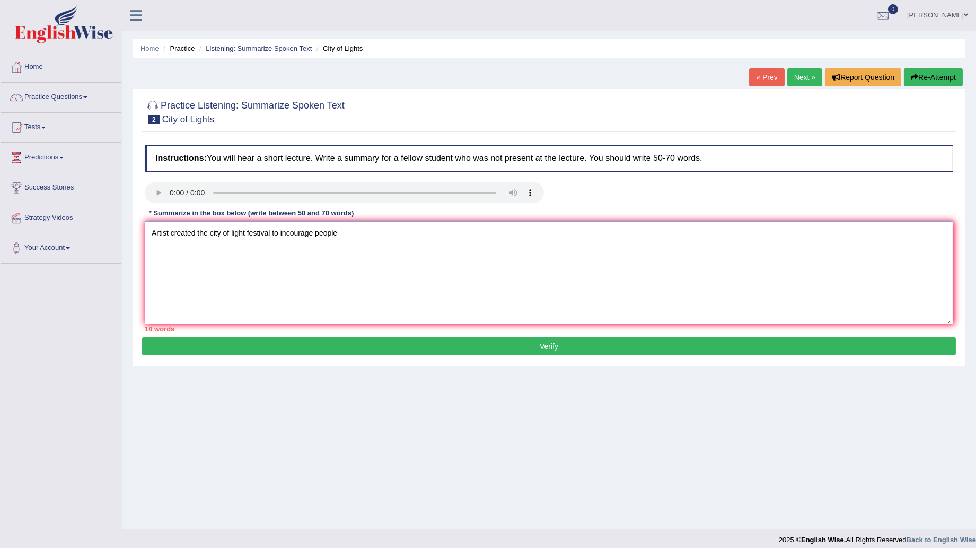
click at [362, 234] on textarea "Artist created the city of light festival to incourage people" at bounding box center [549, 272] width 808 height 103
click at [426, 234] on textarea "Artist created the city of light festival to incourage people to visit" at bounding box center [549, 272] width 808 height 103
click at [373, 233] on textarea "Artist created the city of light festival to incourage people to visit" at bounding box center [549, 272] width 808 height 103
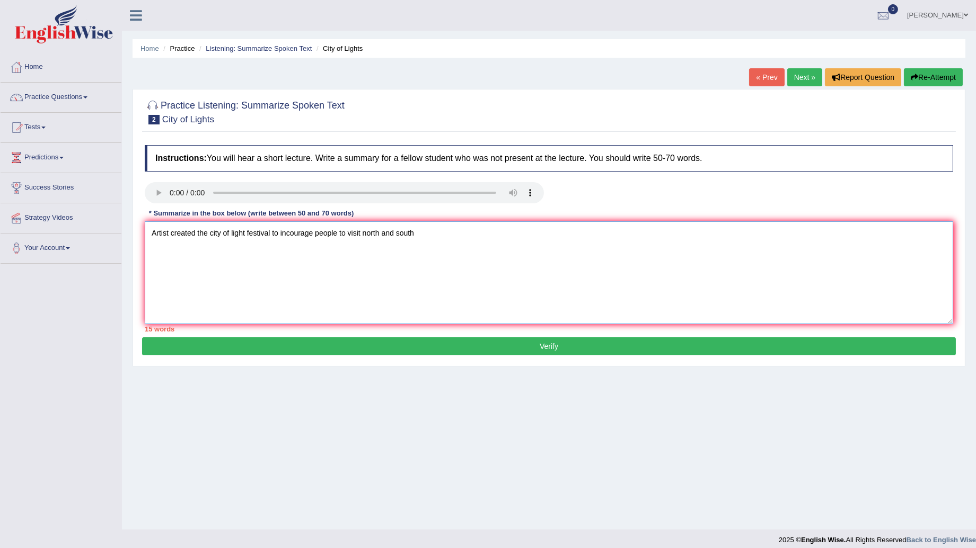
click at [439, 236] on textarea "Artist created the city of light festival to incourage people to visit north an…" at bounding box center [549, 272] width 808 height 103
click at [528, 241] on textarea "Artist created the city of light festival to incourage people to visit north an…" at bounding box center [549, 272] width 808 height 103
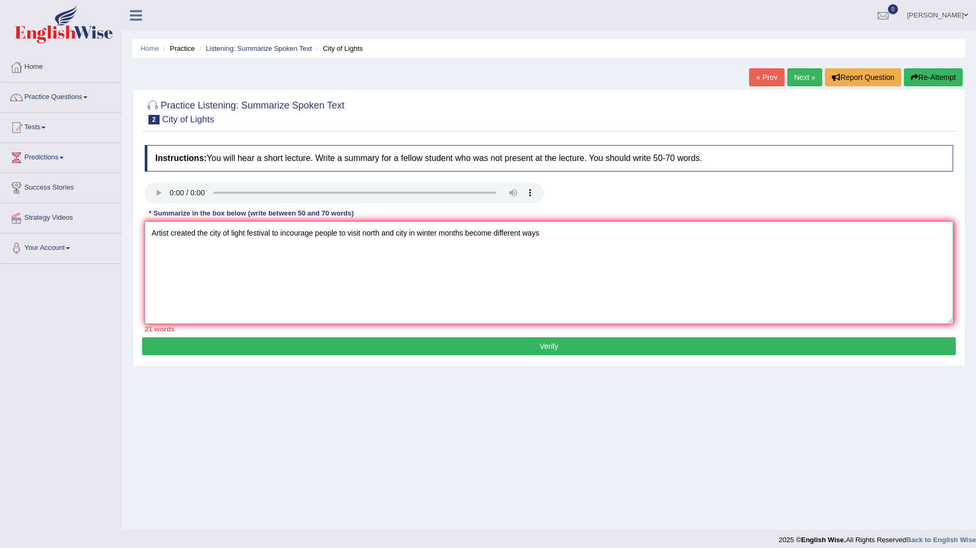
click at [466, 235] on textarea "Artist created the city of light festival to incourage people to visit north an…" at bounding box center [549, 272] width 808 height 103
click at [567, 240] on textarea "Artist created the city of light festival to incourage people to visit north an…" at bounding box center [549, 272] width 808 height 103
click at [562, 234] on textarea "Artist created the city of light festival to incourage people to visit north an…" at bounding box center [549, 272] width 808 height 103
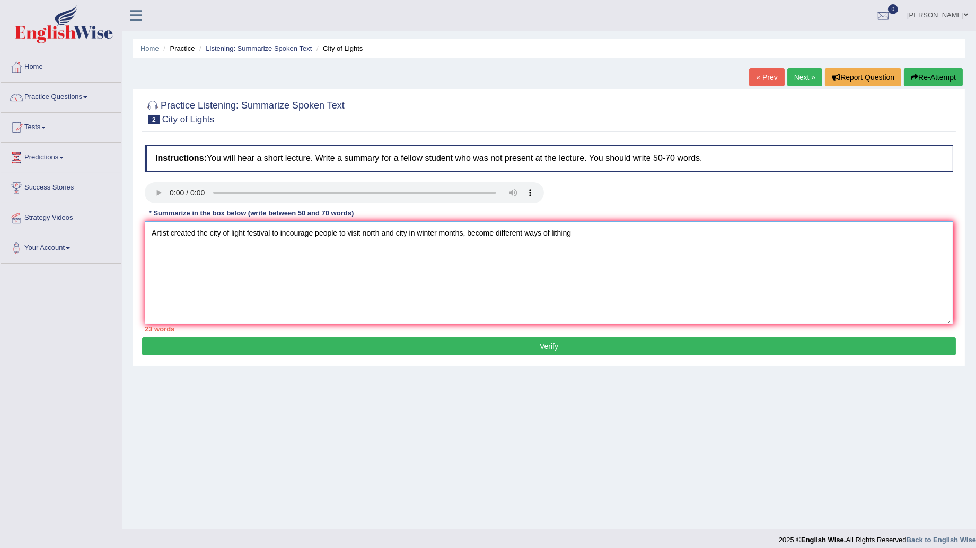
click at [614, 236] on textarea "Artist created the city of light festival to incourage people to visit north an…" at bounding box center [549, 272] width 808 height 103
click at [632, 237] on textarea "Artist created the city of light festival to incourage people to visit north an…" at bounding box center [549, 272] width 808 height 103
click at [750, 241] on textarea "Artist created the city of light festival to incourage people to visit north an…" at bounding box center [549, 272] width 808 height 103
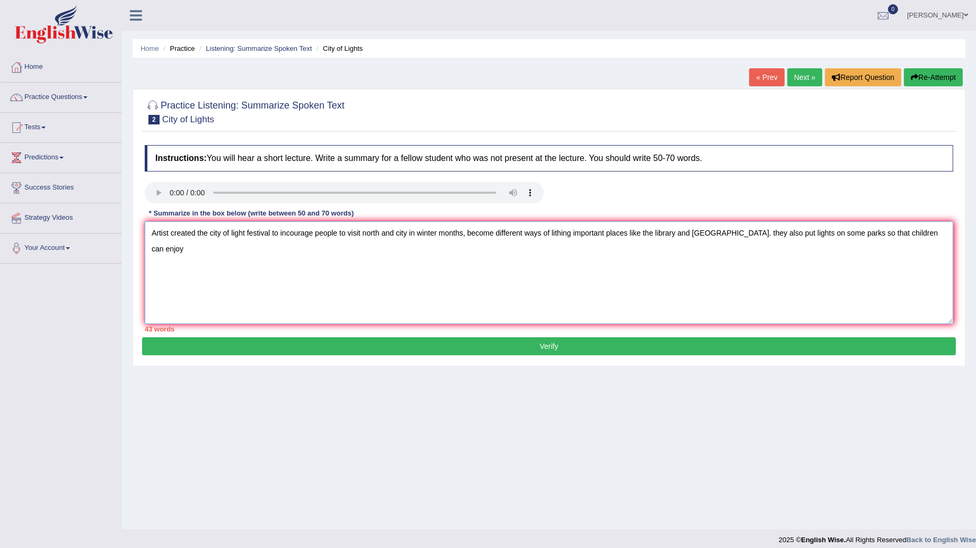
click at [930, 240] on textarea "Artist created the city of light festival to incourage people to visit north an…" at bounding box center [549, 272] width 808 height 103
click at [251, 253] on textarea "Artist created the city of light festival to incourage people to visit north an…" at bounding box center [549, 272] width 808 height 103
click at [324, 251] on textarea "Artist created the city of light festival to incourage people to visit north an…" at bounding box center [549, 272] width 808 height 103
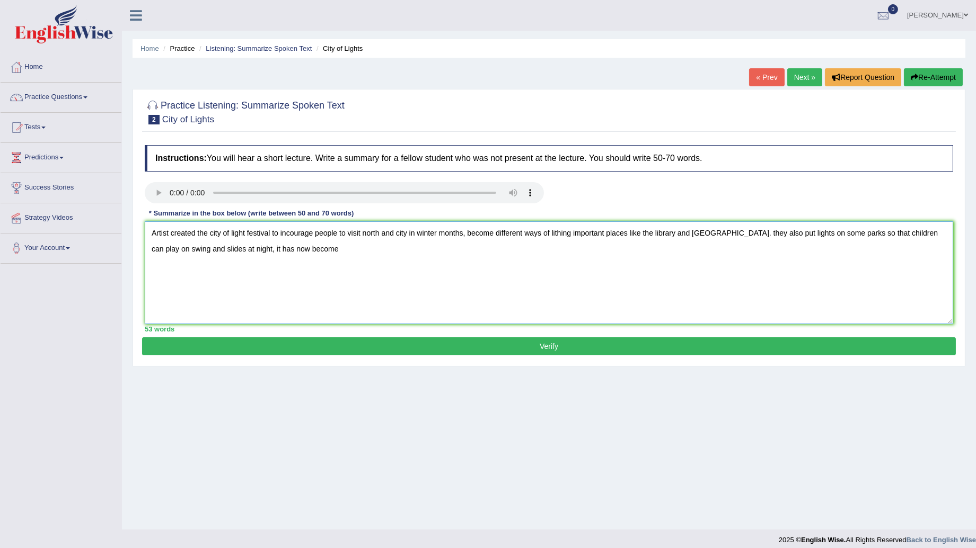
click at [331, 255] on textarea "Artist created the city of light festival to incourage people to visit north an…" at bounding box center [549, 272] width 808 height 103
type textarea "Artist created the city of light festival to incourage people to visit north an…"
click at [520, 341] on button "Verify" at bounding box center [548, 347] width 813 height 18
